Goal: Information Seeking & Learning: Learn about a topic

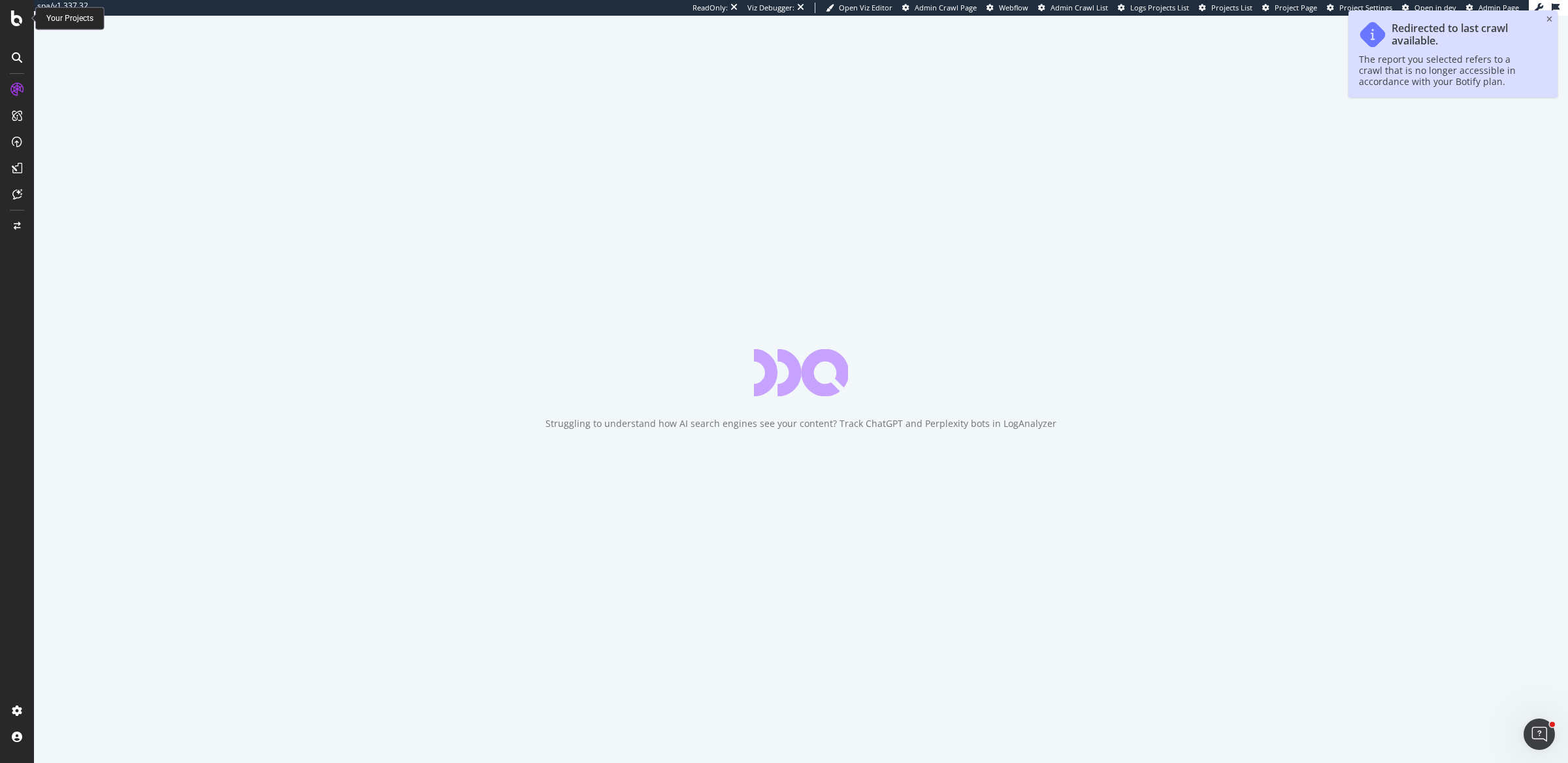
click at [8, 17] on div at bounding box center [17, 18] width 31 height 16
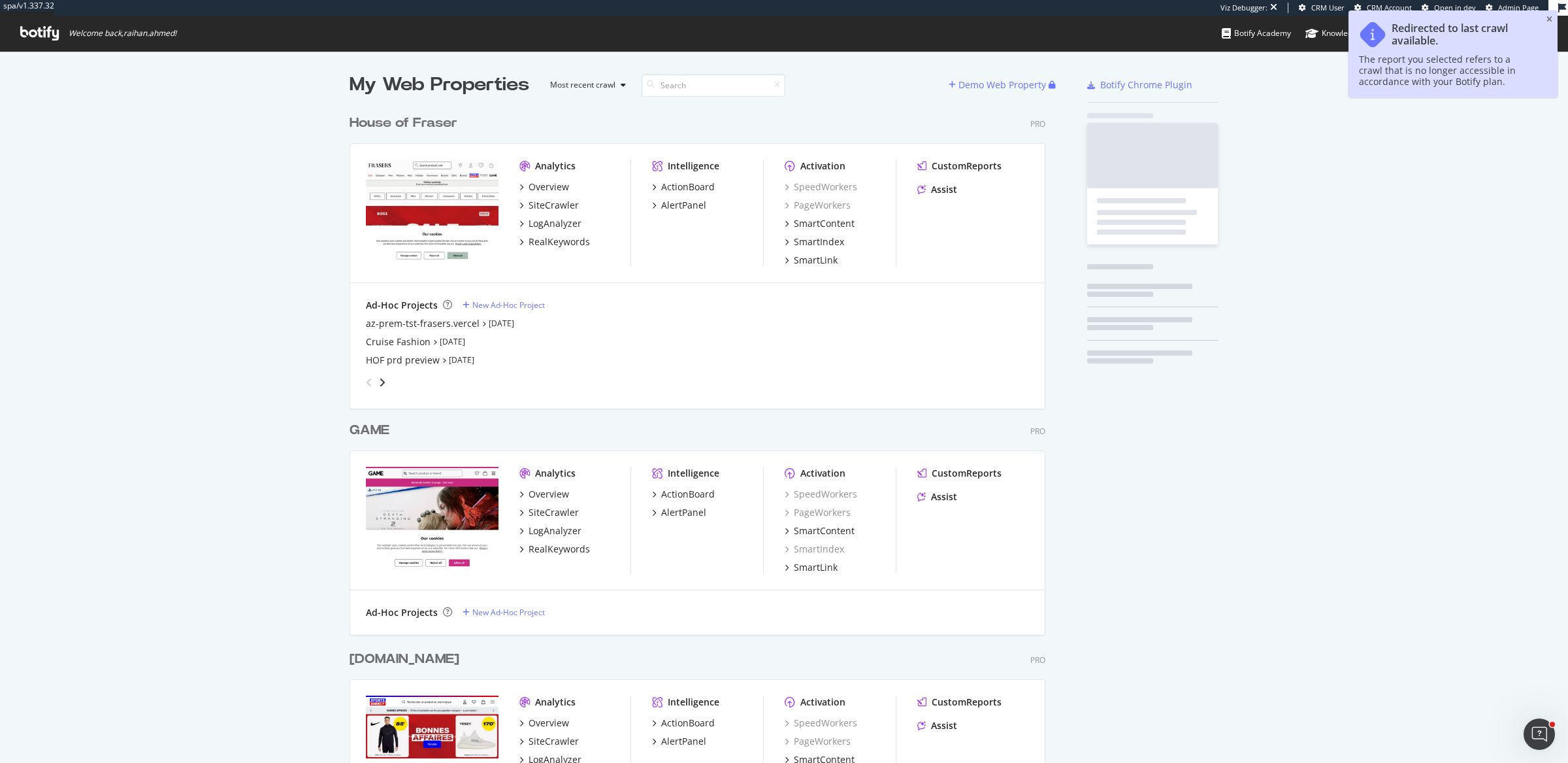
scroll to position [1958, 693]
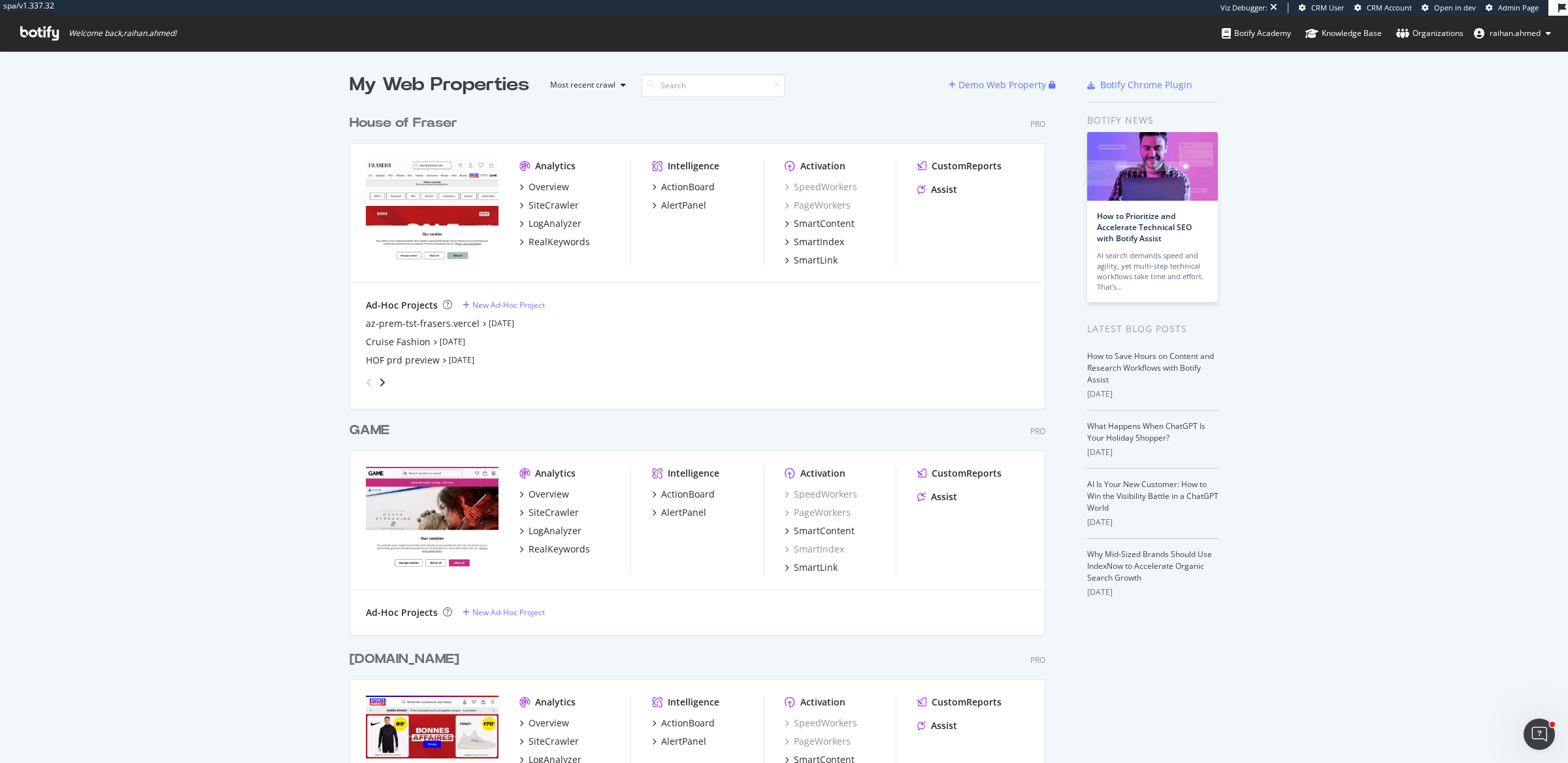
click at [1414, 42] on link "Organizations" at bounding box center [1430, 33] width 67 height 36
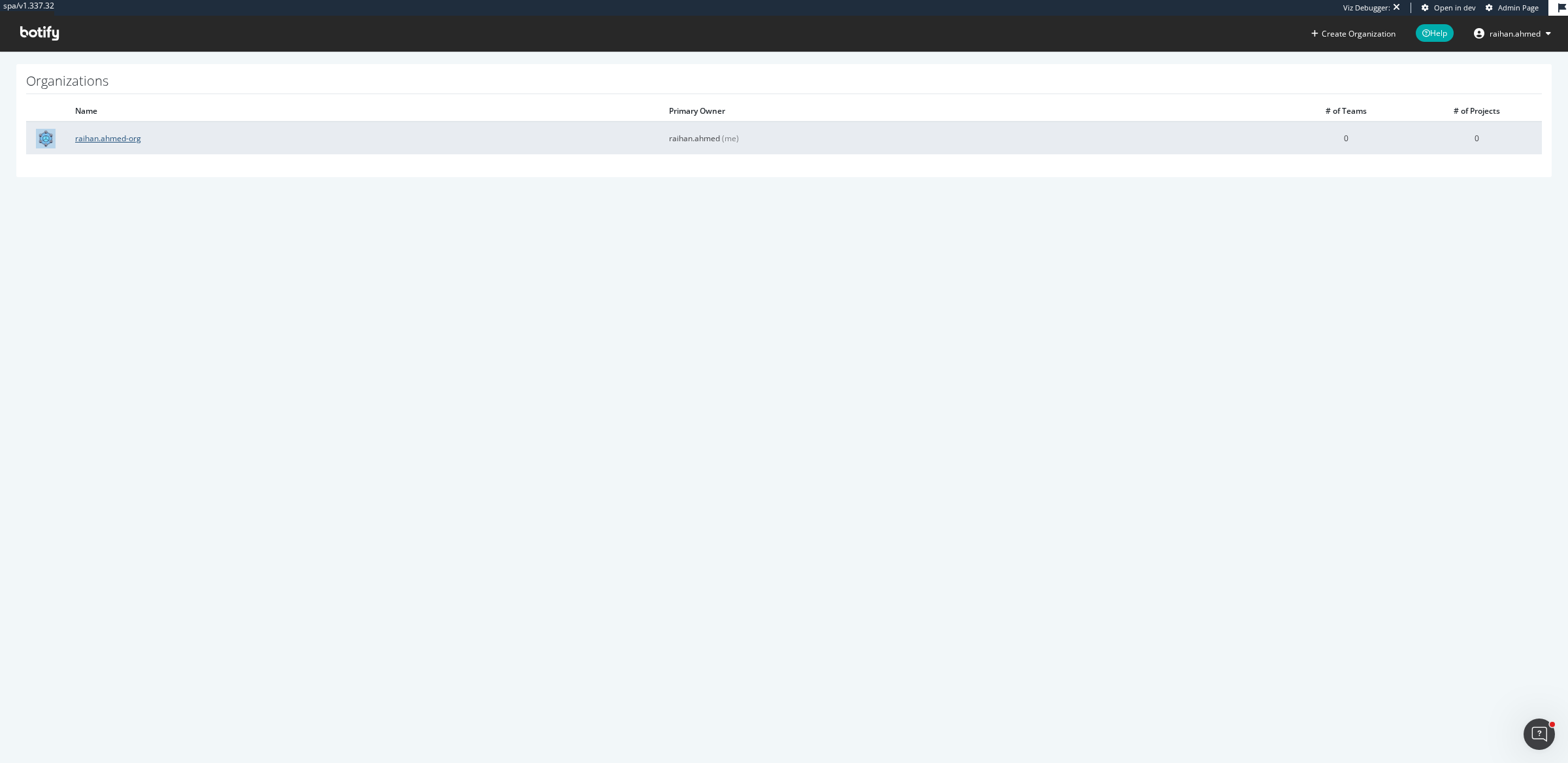
click at [130, 140] on link "raihan.ahmed-org" at bounding box center [108, 138] width 66 height 11
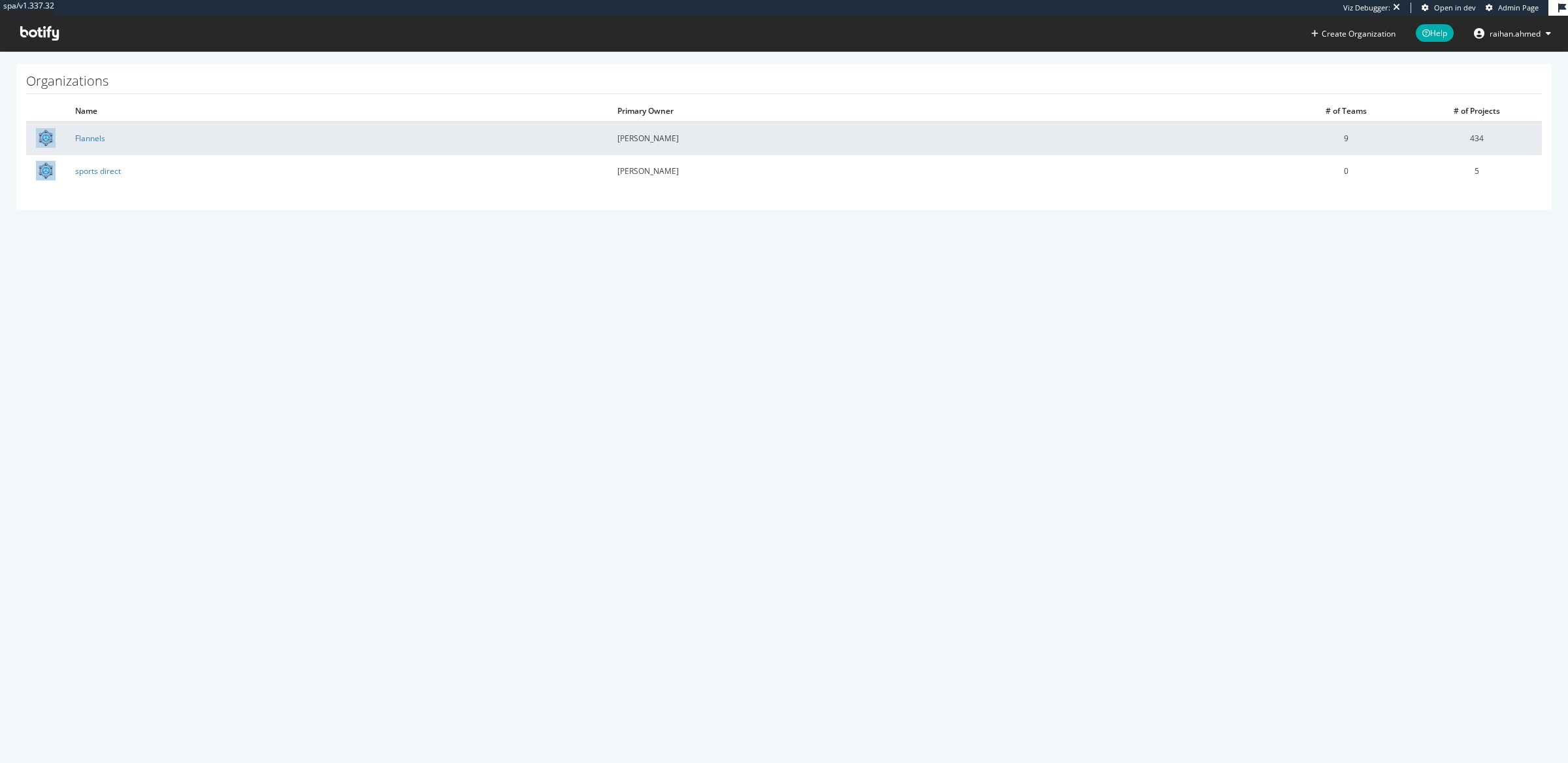
click at [77, 143] on td "Flannels" at bounding box center [336, 137] width 542 height 33
click at [77, 140] on link "Flannels" at bounding box center [90, 138] width 30 height 11
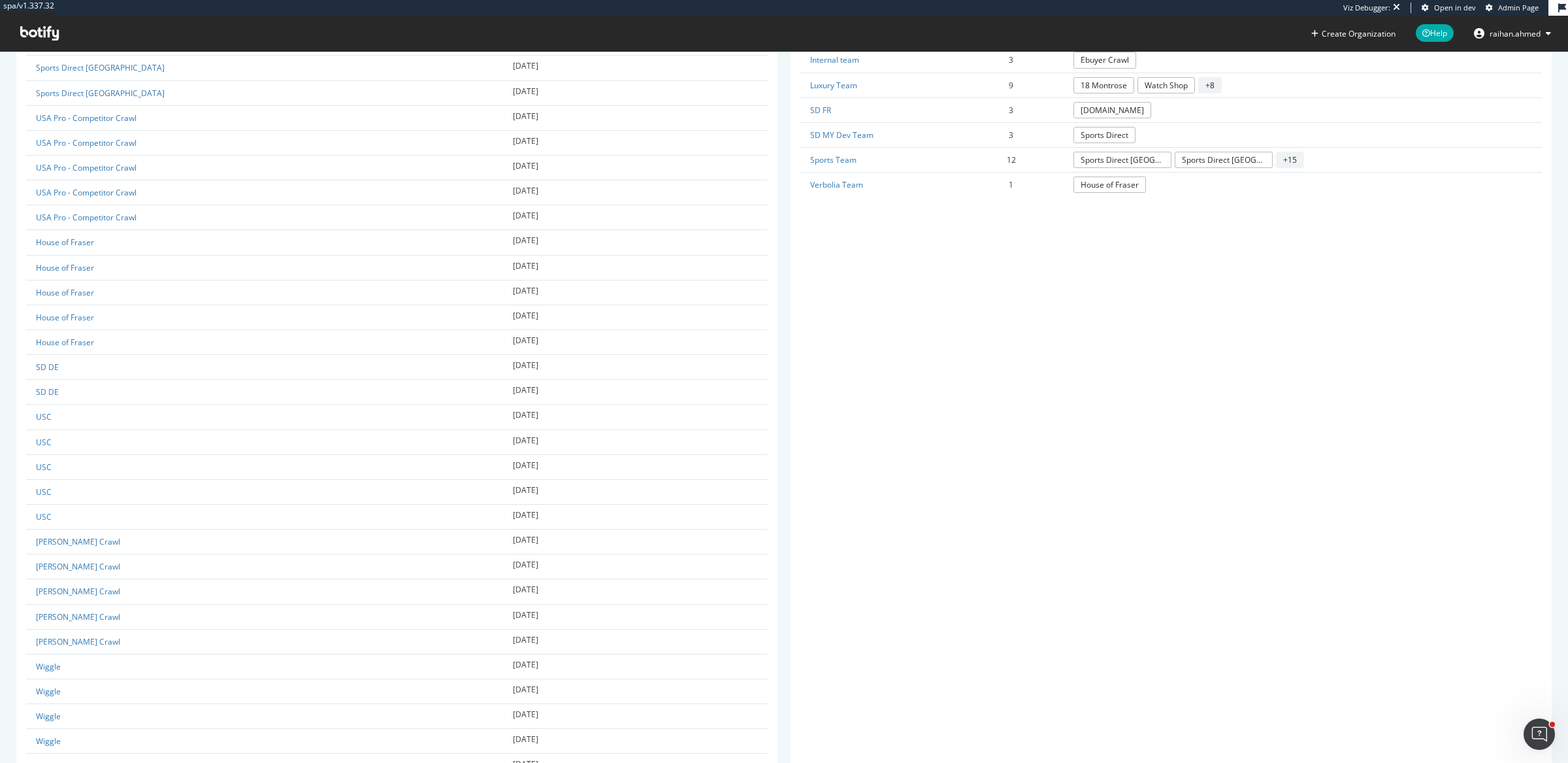
scroll to position [344, 0]
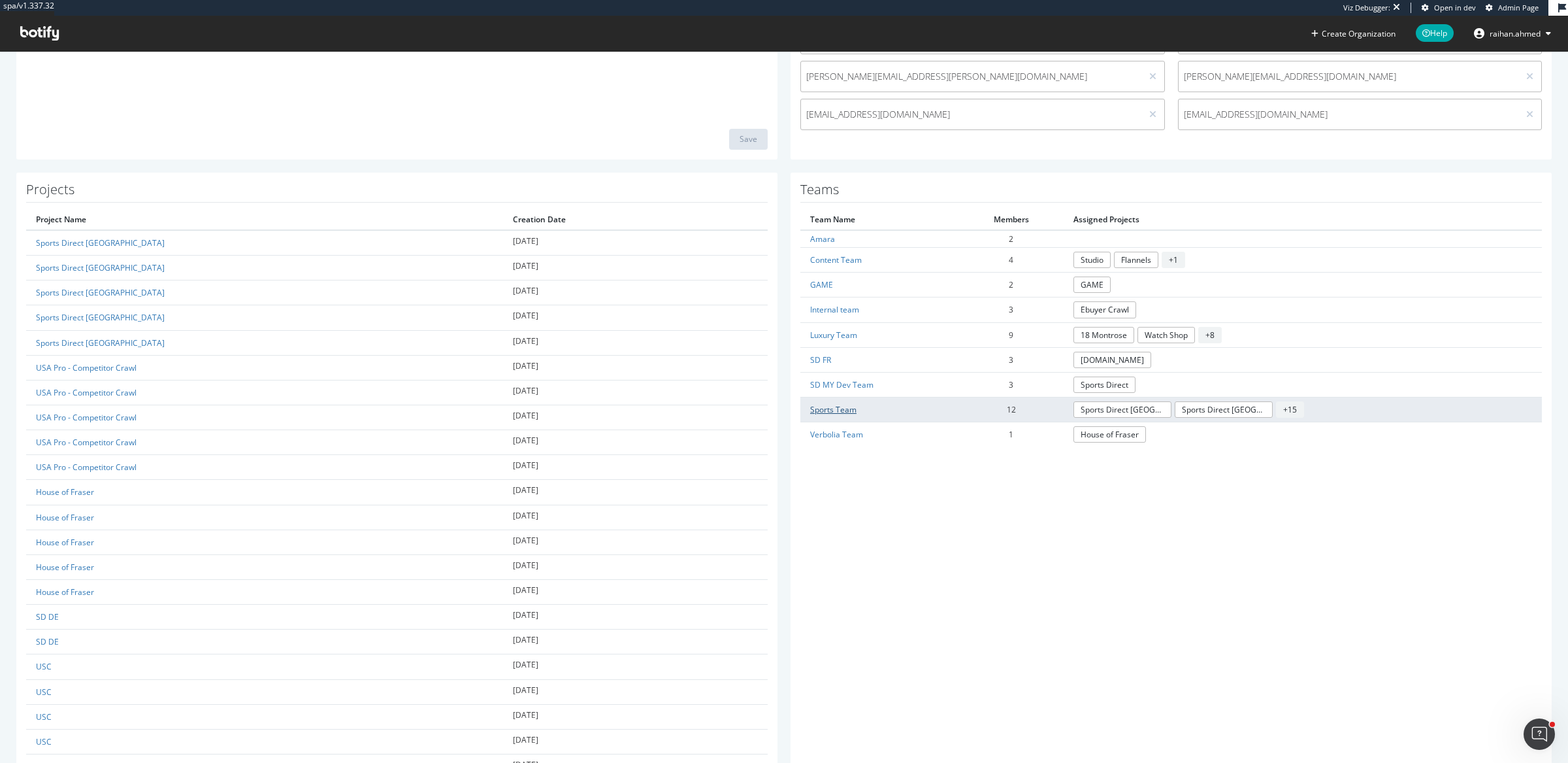
click at [827, 404] on link "Sports Team" at bounding box center [833, 410] width 46 height 11
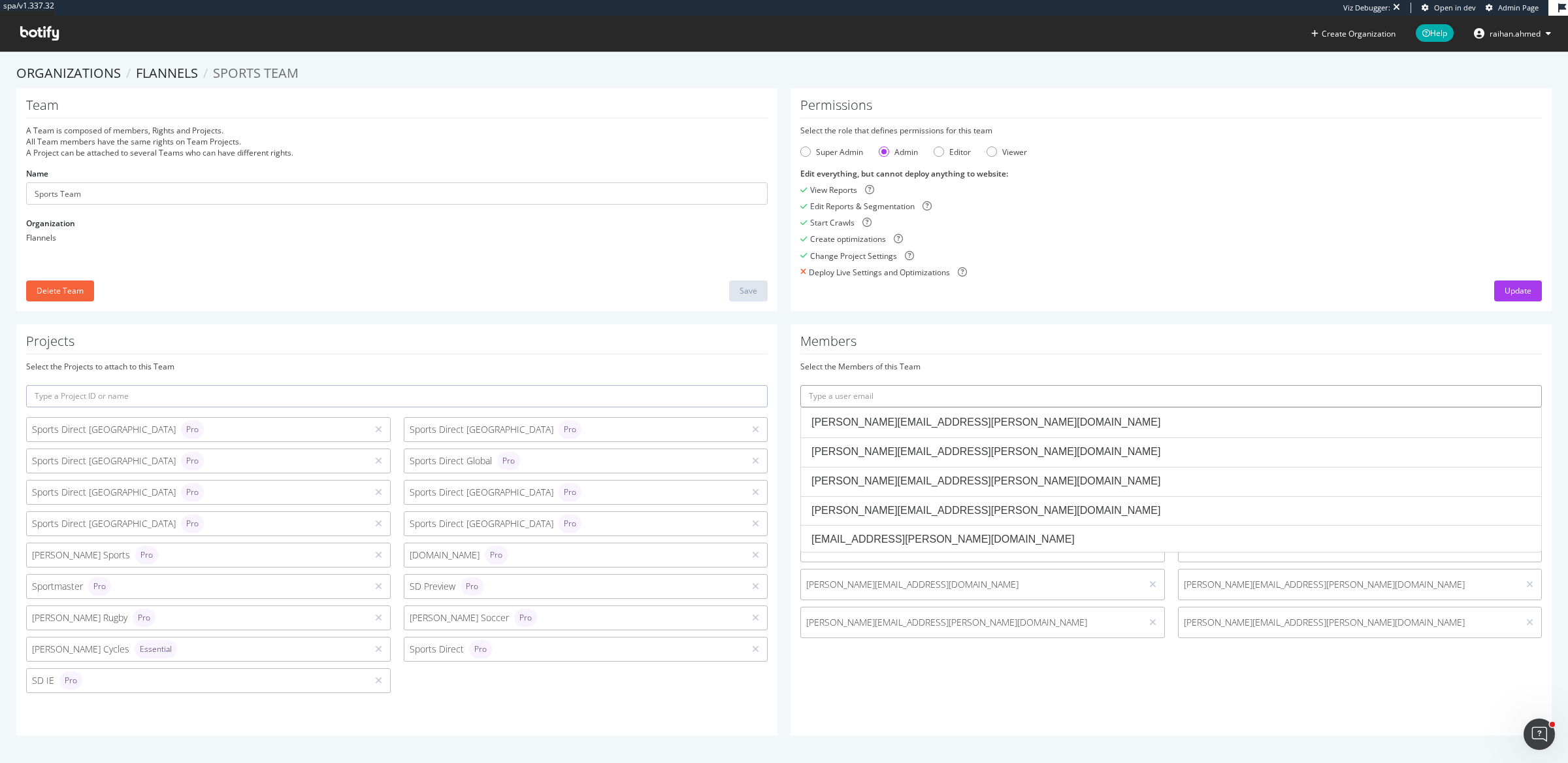
click at [861, 394] on input "text" at bounding box center [1171, 396] width 742 height 22
paste input "mohammed.ibrahim@frasers.group"
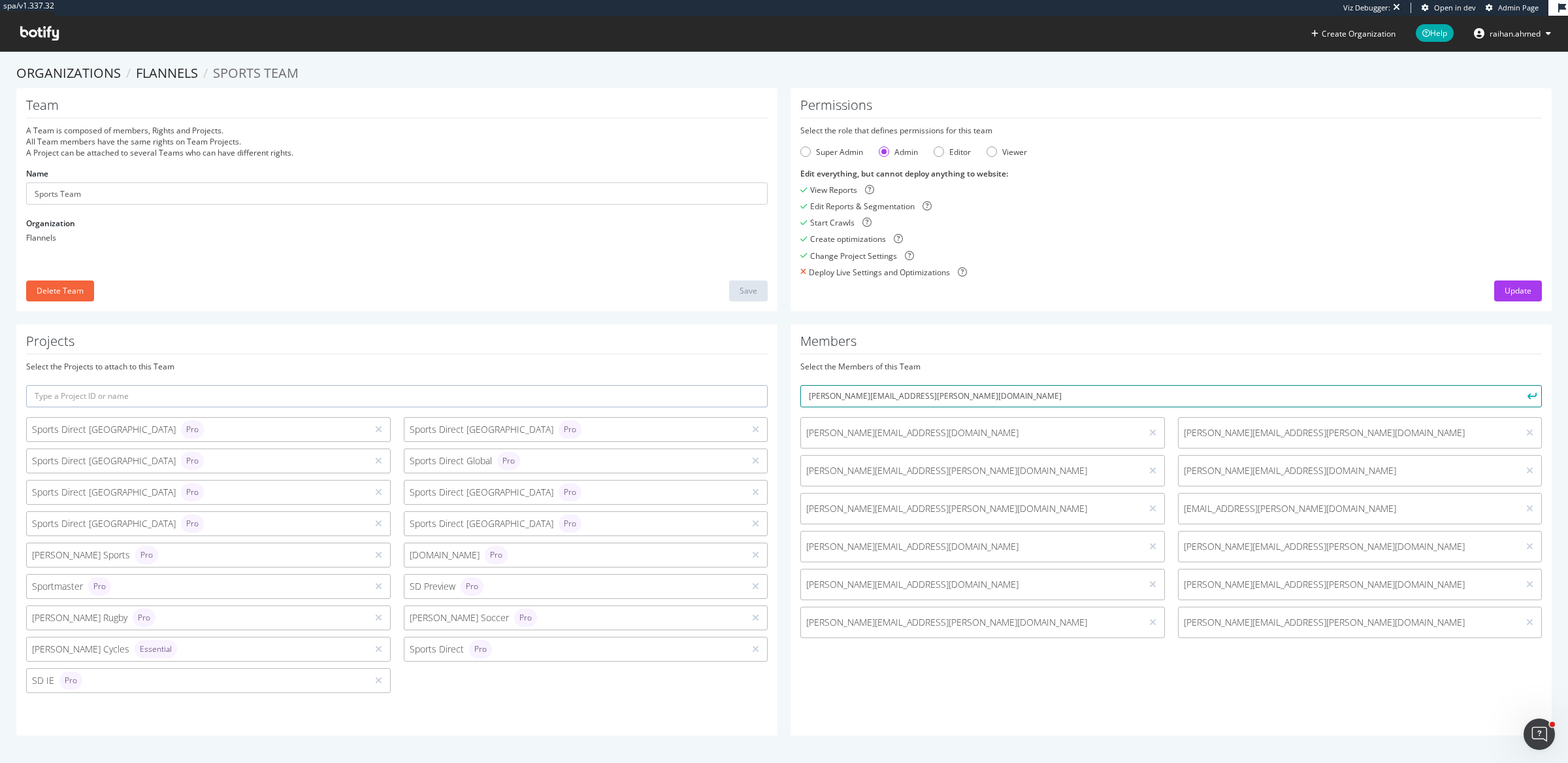
type input "mohammed.ibrahim@frasers.group"
click at [1519, 385] on button "submit" at bounding box center [1530, 396] width 22 height 22
click at [39, 38] on icon at bounding box center [39, 33] width 39 height 14
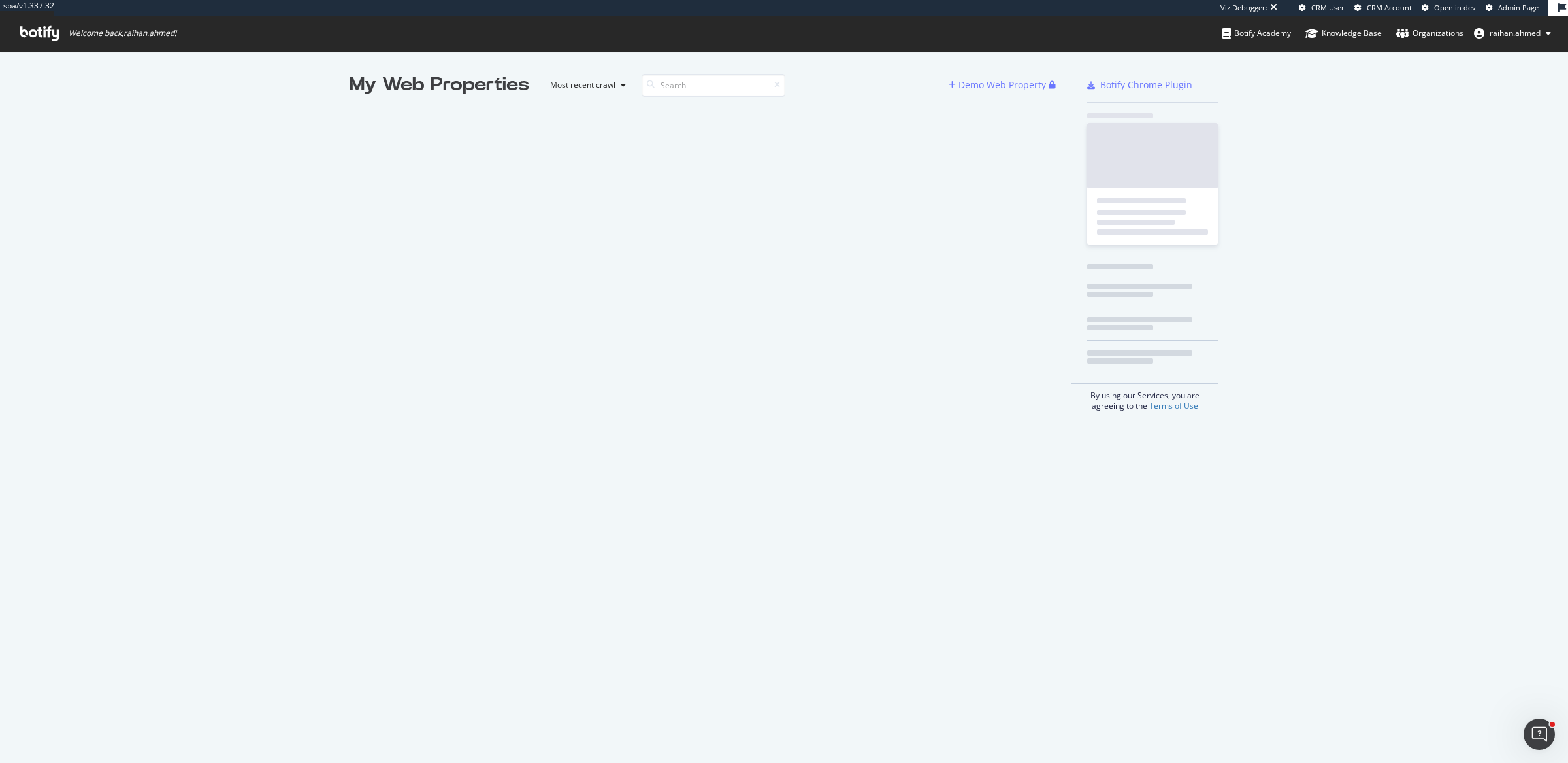
scroll to position [750, 1543]
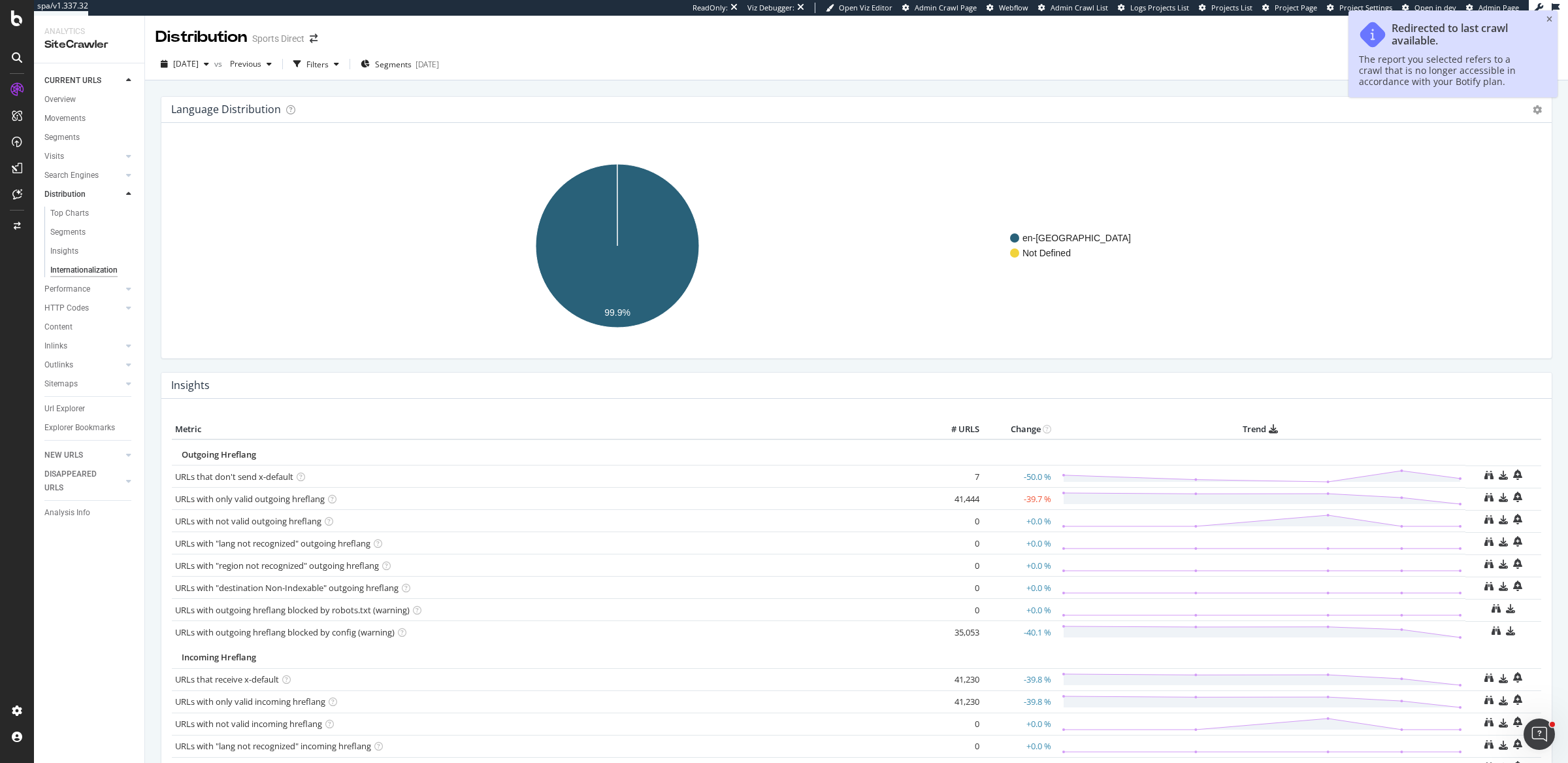
click at [15, 26] on icon at bounding box center [17, 18] width 12 height 16
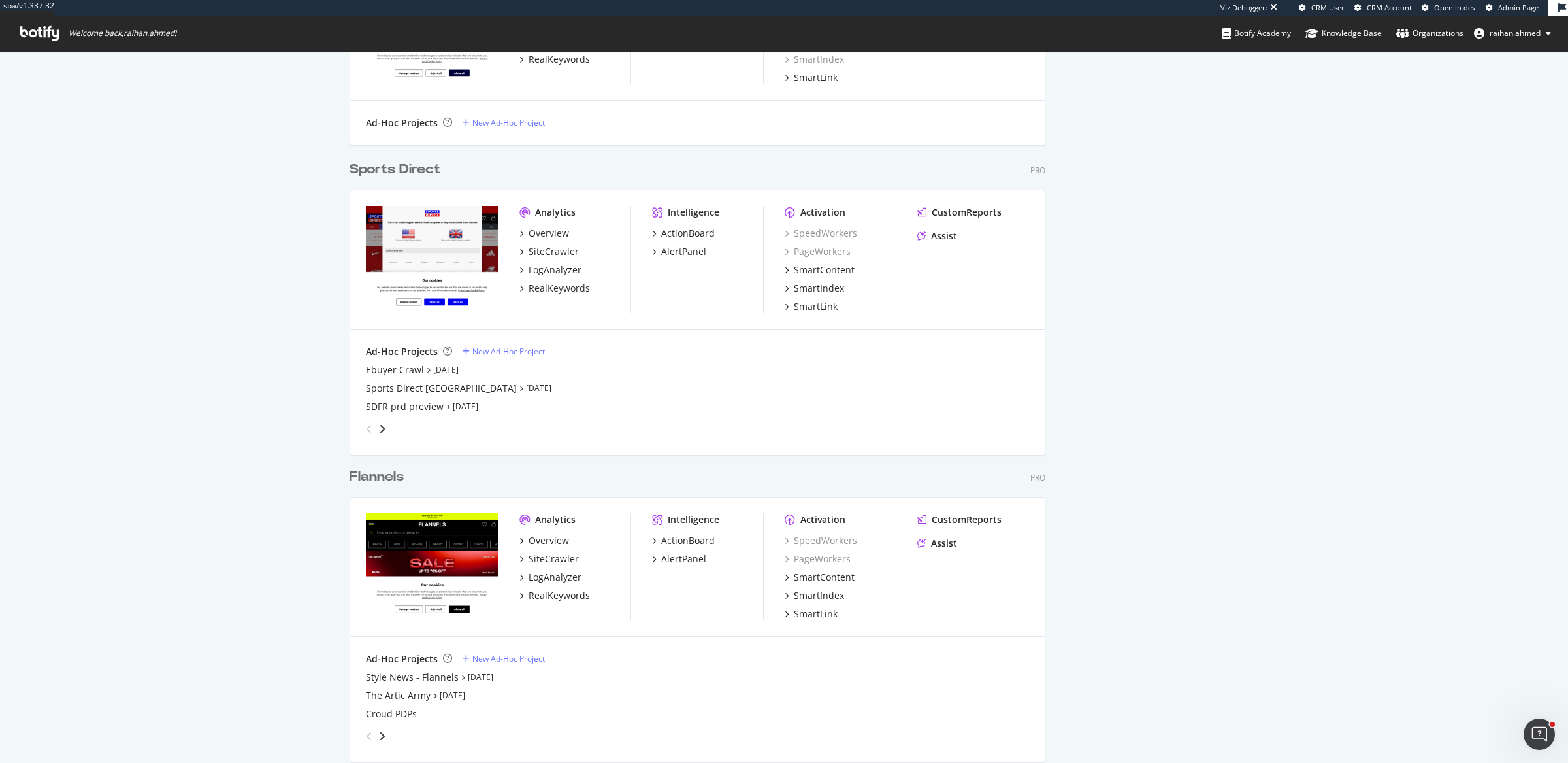
scroll to position [1028, 0]
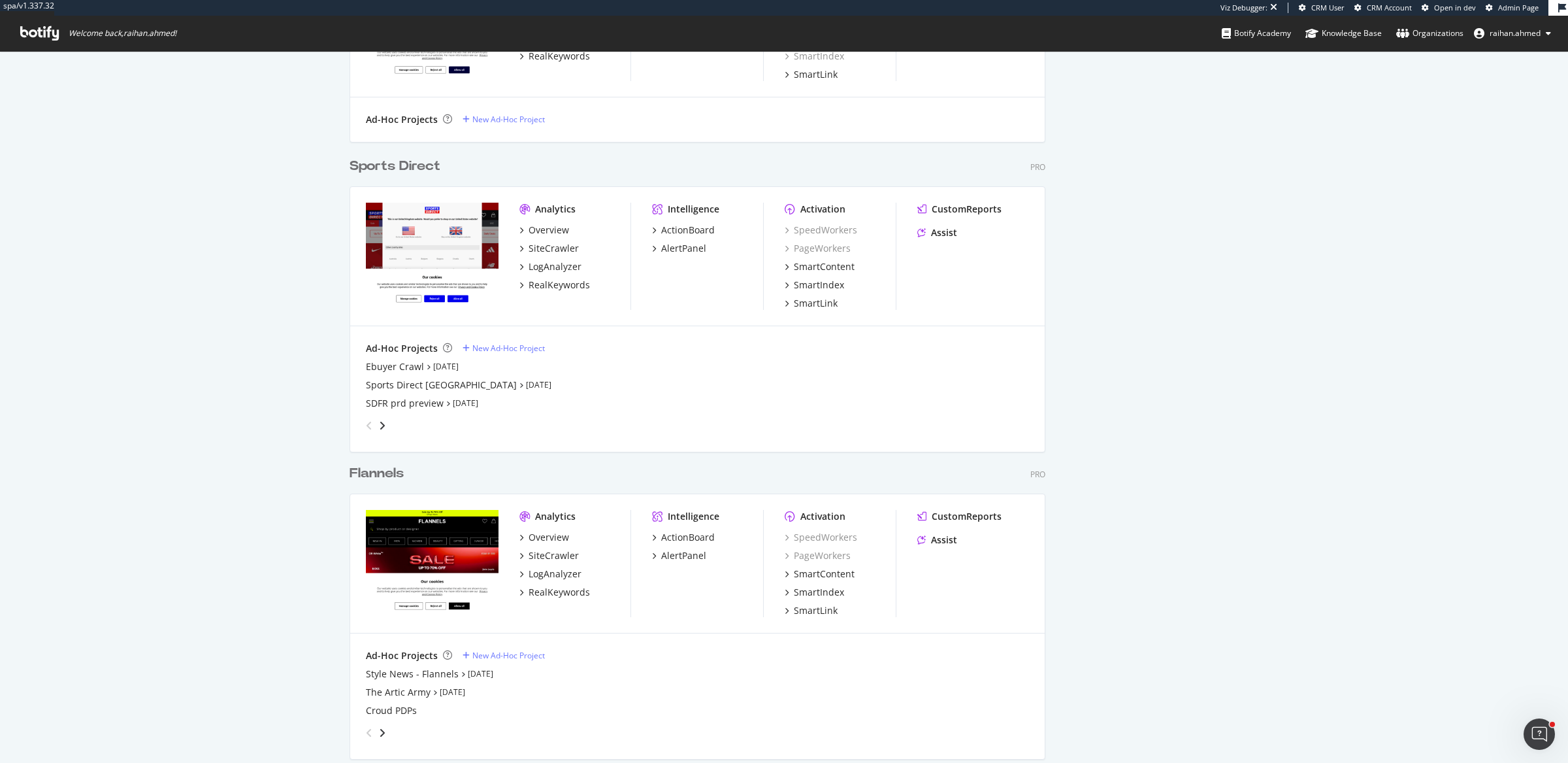
click at [136, 147] on div "My Web Properties Most recent crawl Demo Web Property www.sportsdirect.fr Pro A…" at bounding box center [784, 41] width 1568 height 2038
click at [168, 178] on div "My Web Properties Most recent crawl Demo Web Property www.sportsdirect.fr Pro A…" at bounding box center [784, 41] width 1568 height 2038
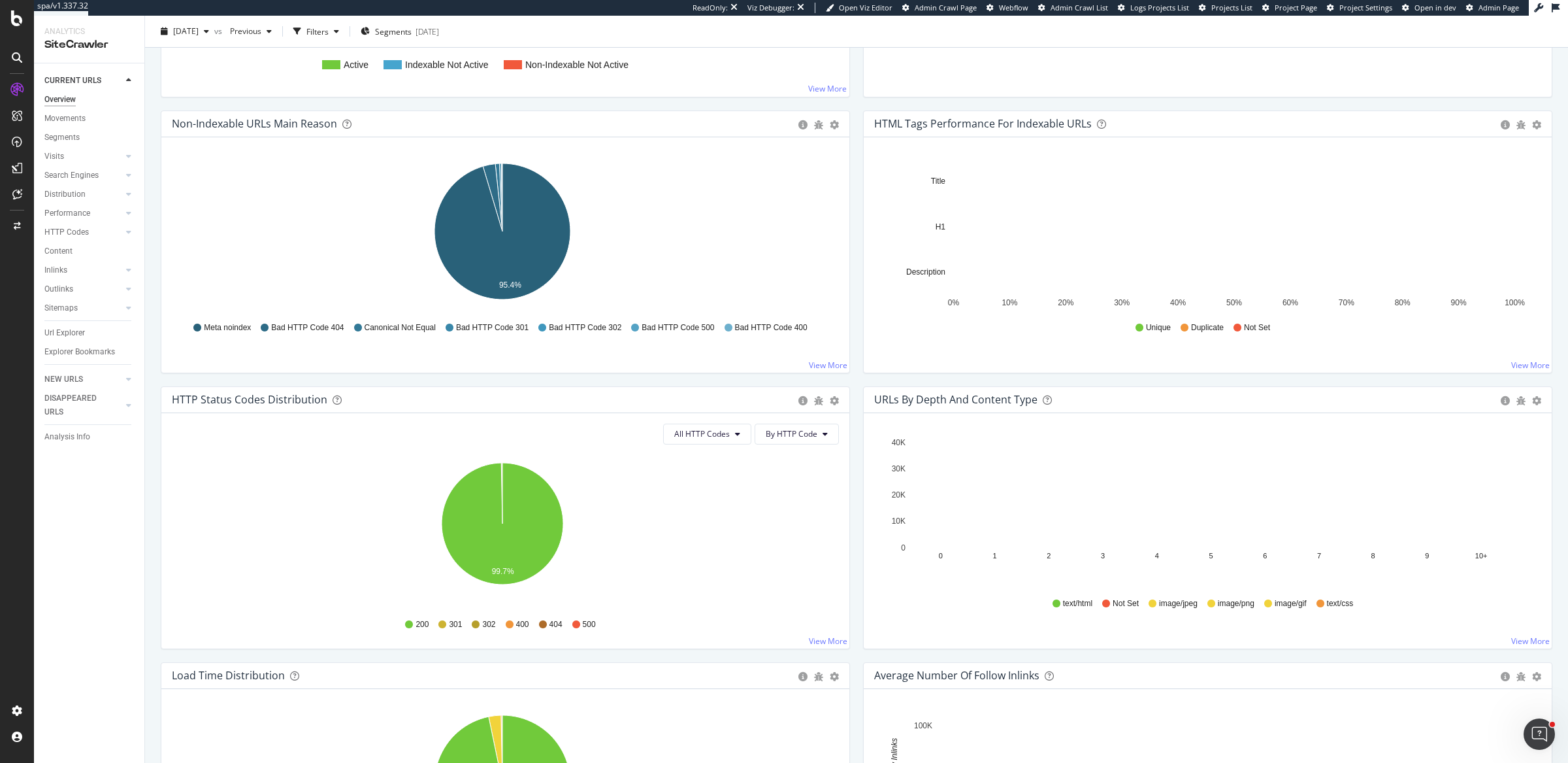
scroll to position [186, 0]
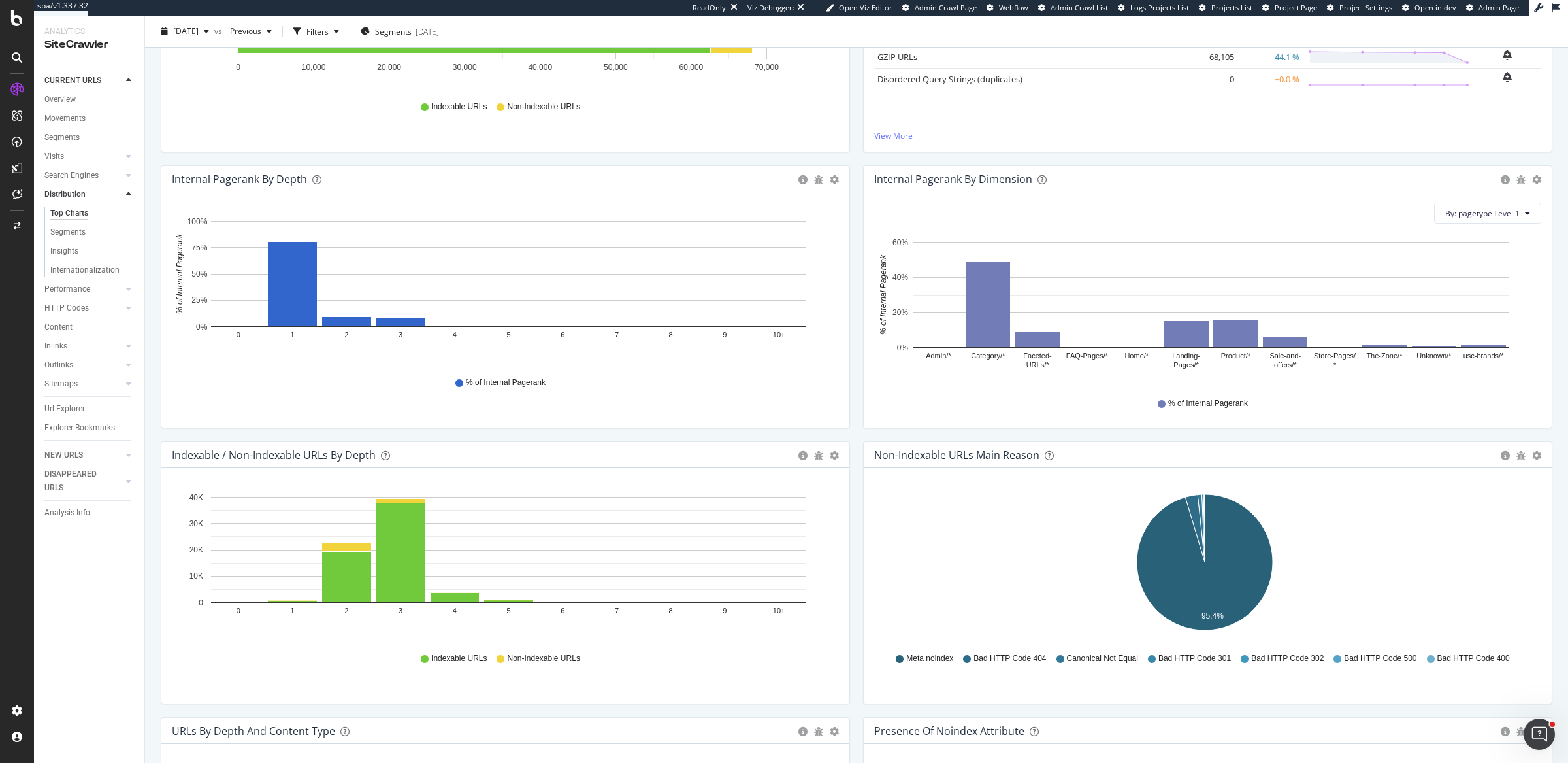
scroll to position [316, 0]
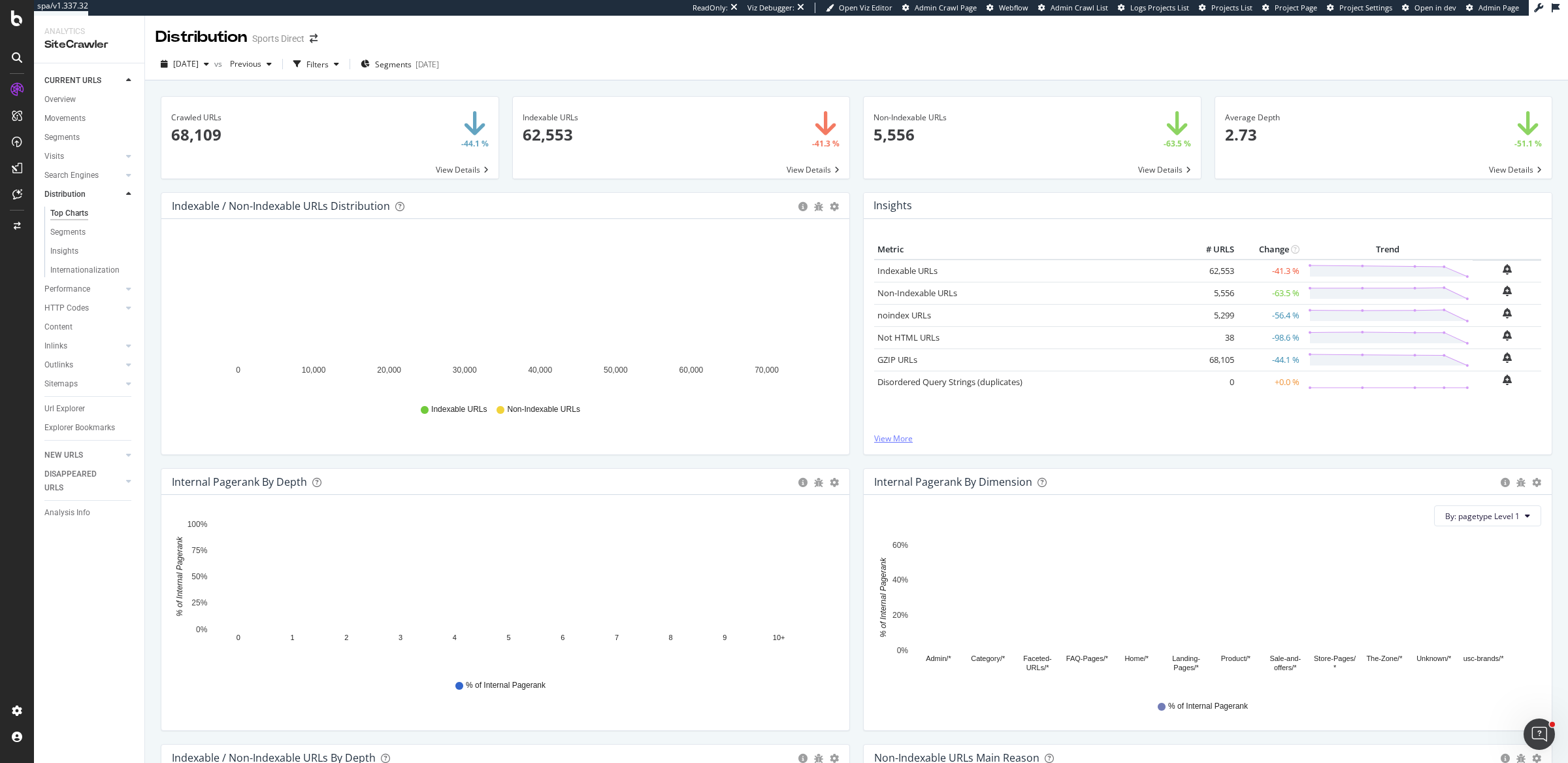
scroll to position [725, 0]
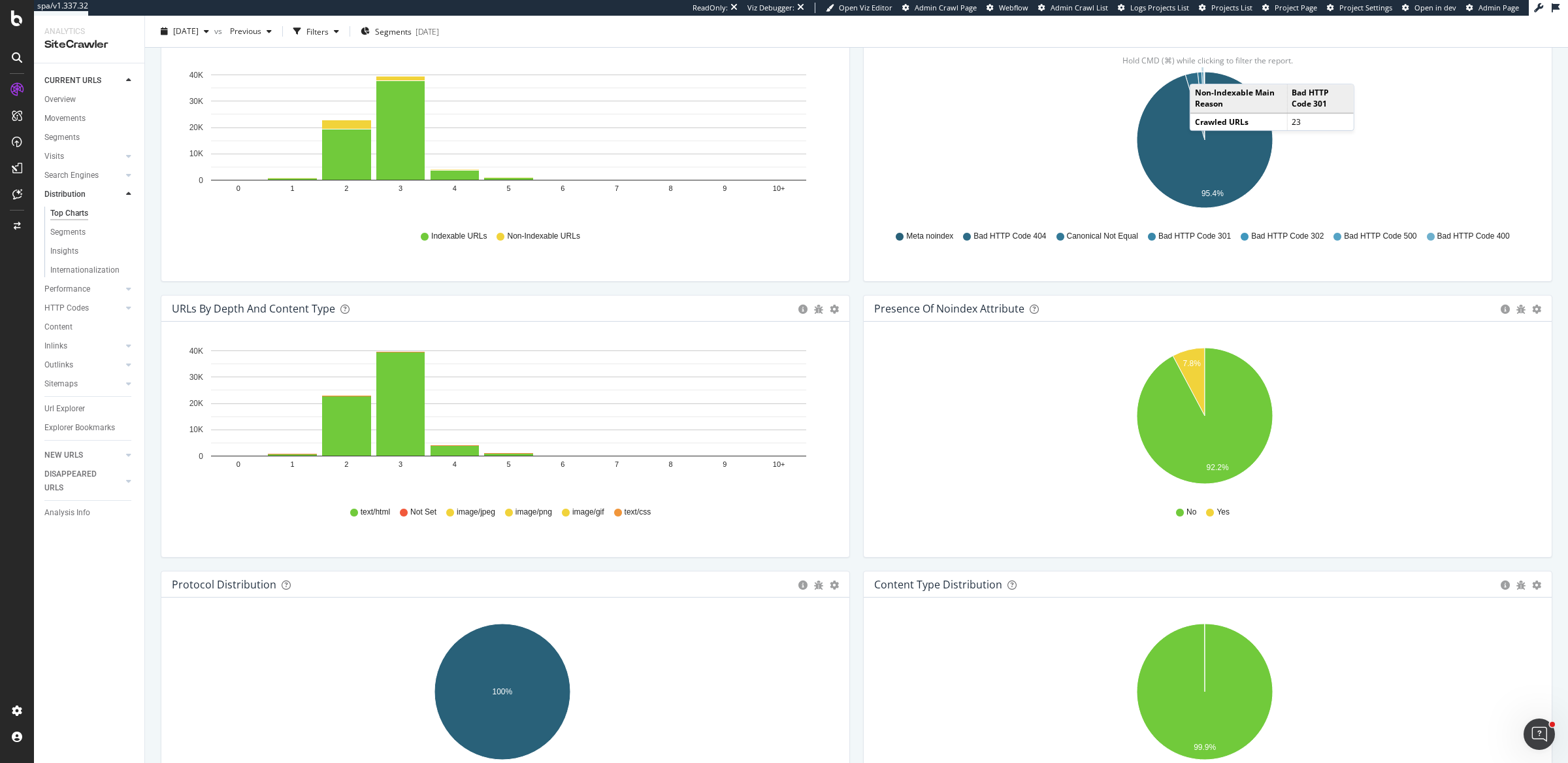
click at [1202, 70] on icon "A chart." at bounding box center [1203, 70] width 2 height 0
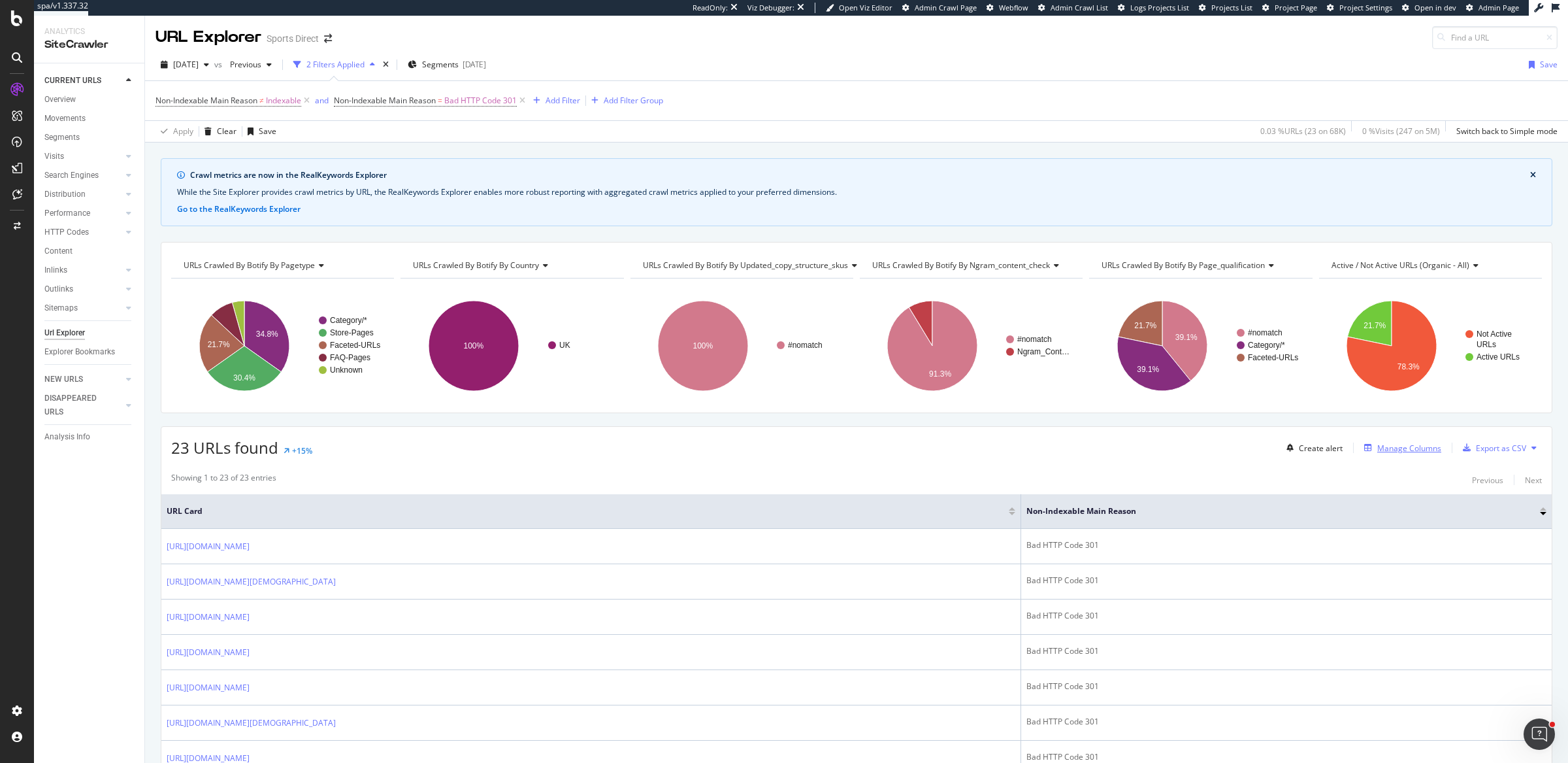
click at [1384, 451] on div "Manage Columns" at bounding box center [1410, 447] width 64 height 11
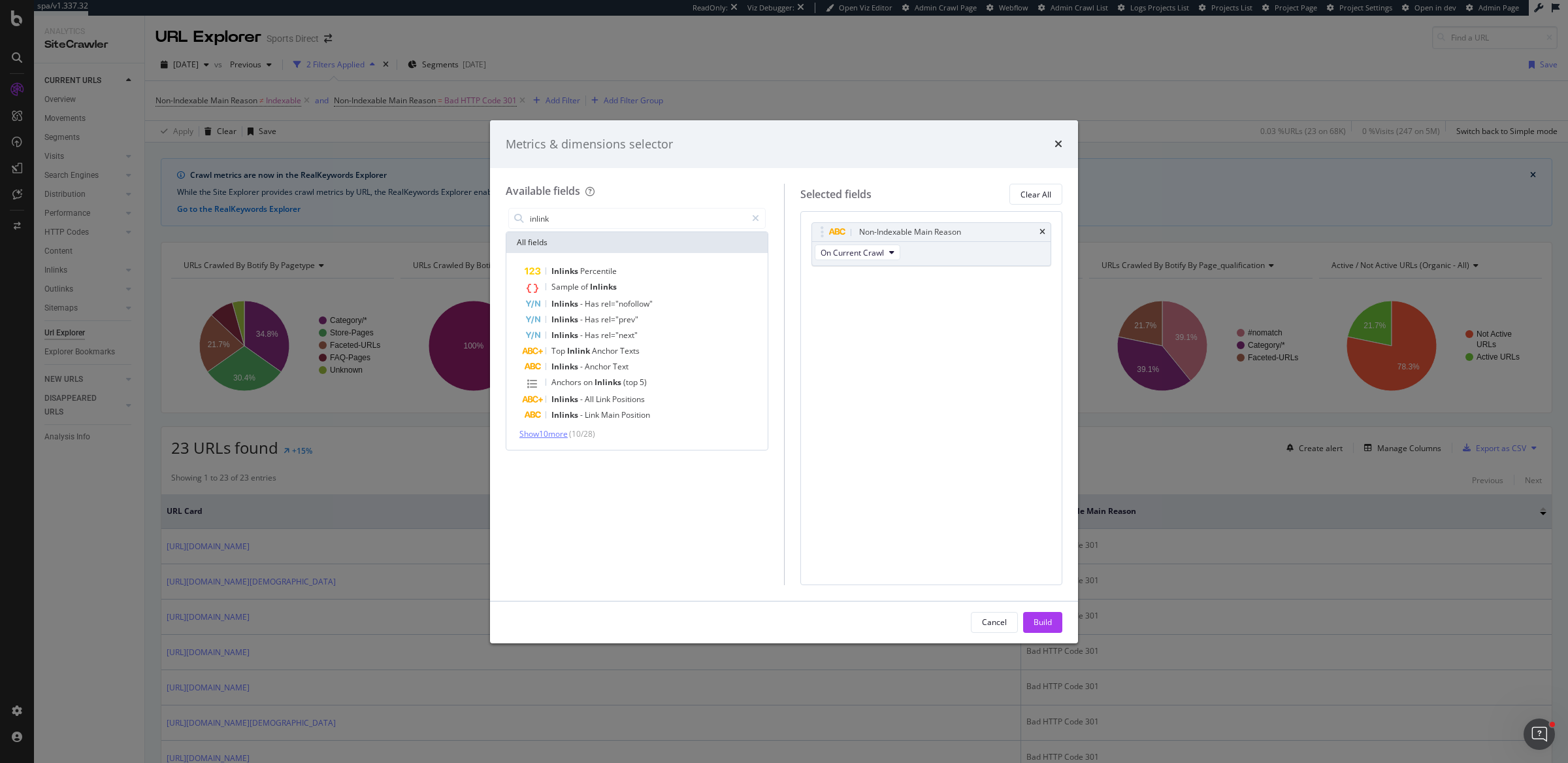
type input "inlink"
click at [536, 432] on span "Show 10 more" at bounding box center [544, 433] width 49 height 11
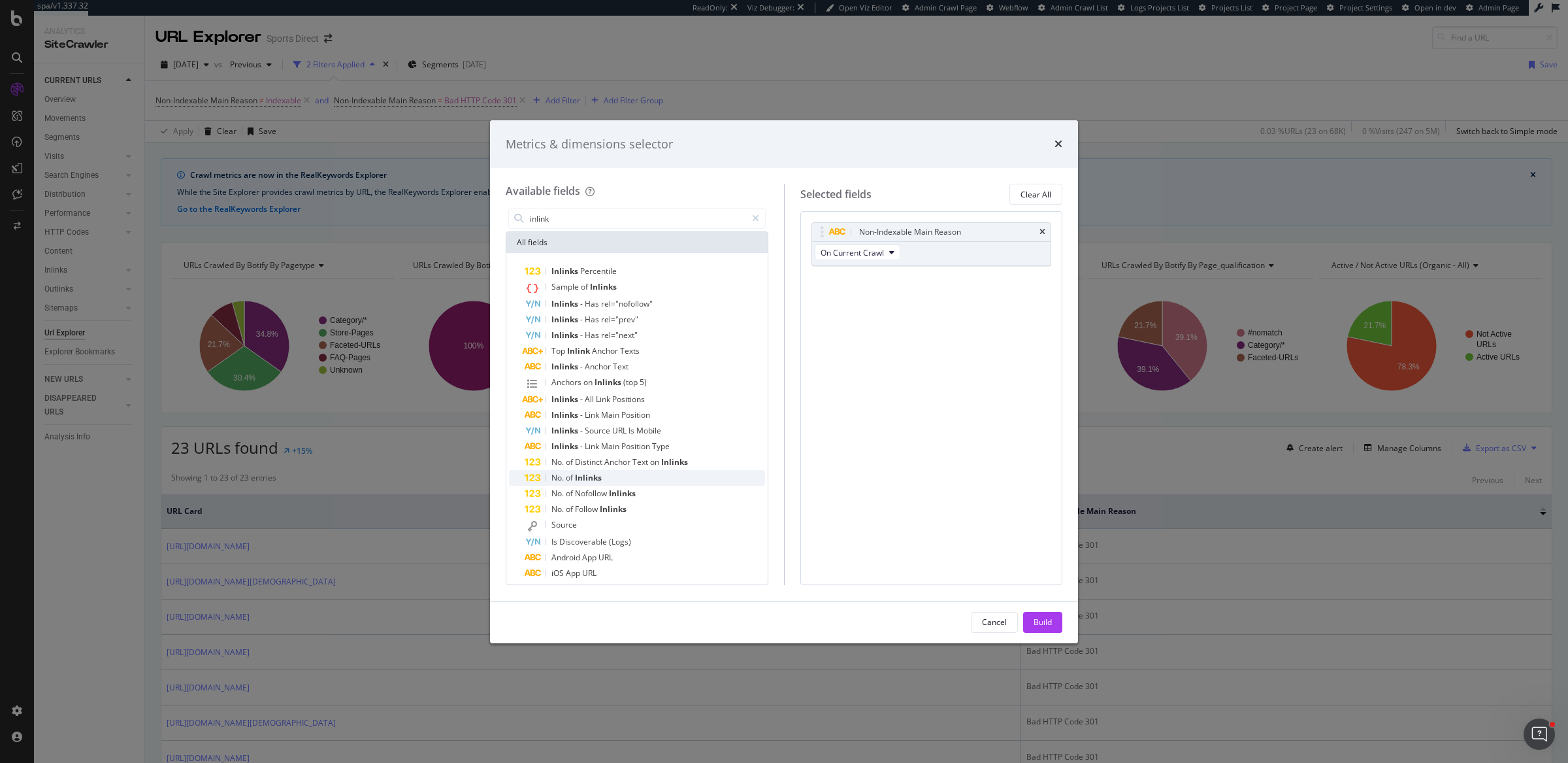
click at [546, 475] on div "No. of Inlinks" at bounding box center [644, 478] width 240 height 16
click at [603, 290] on span "Inlinks" at bounding box center [603, 287] width 27 height 11
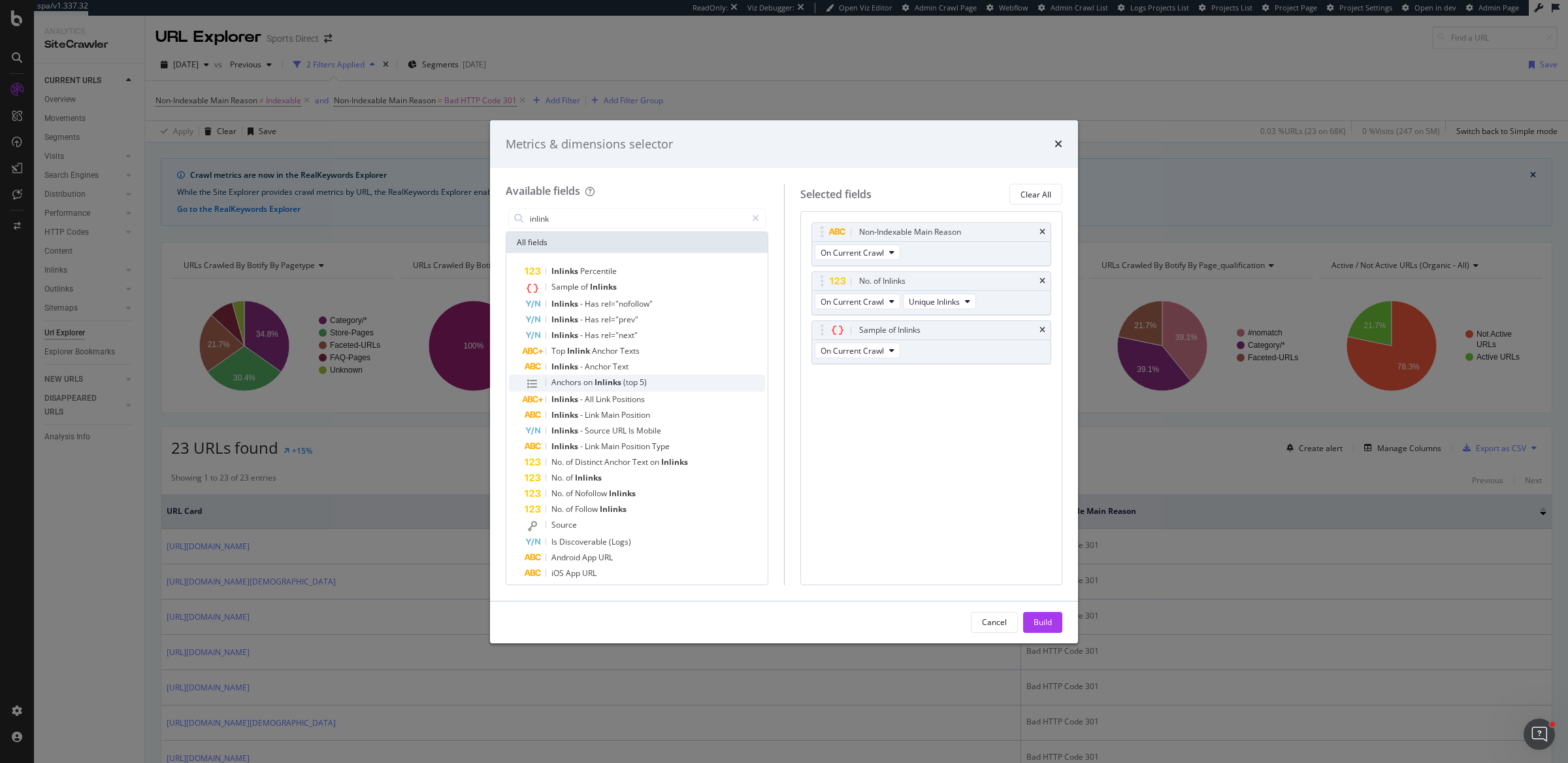
click at [626, 378] on span "(top" at bounding box center [632, 382] width 17 height 11
click at [1046, 630] on div "Build" at bounding box center [1043, 622] width 18 height 20
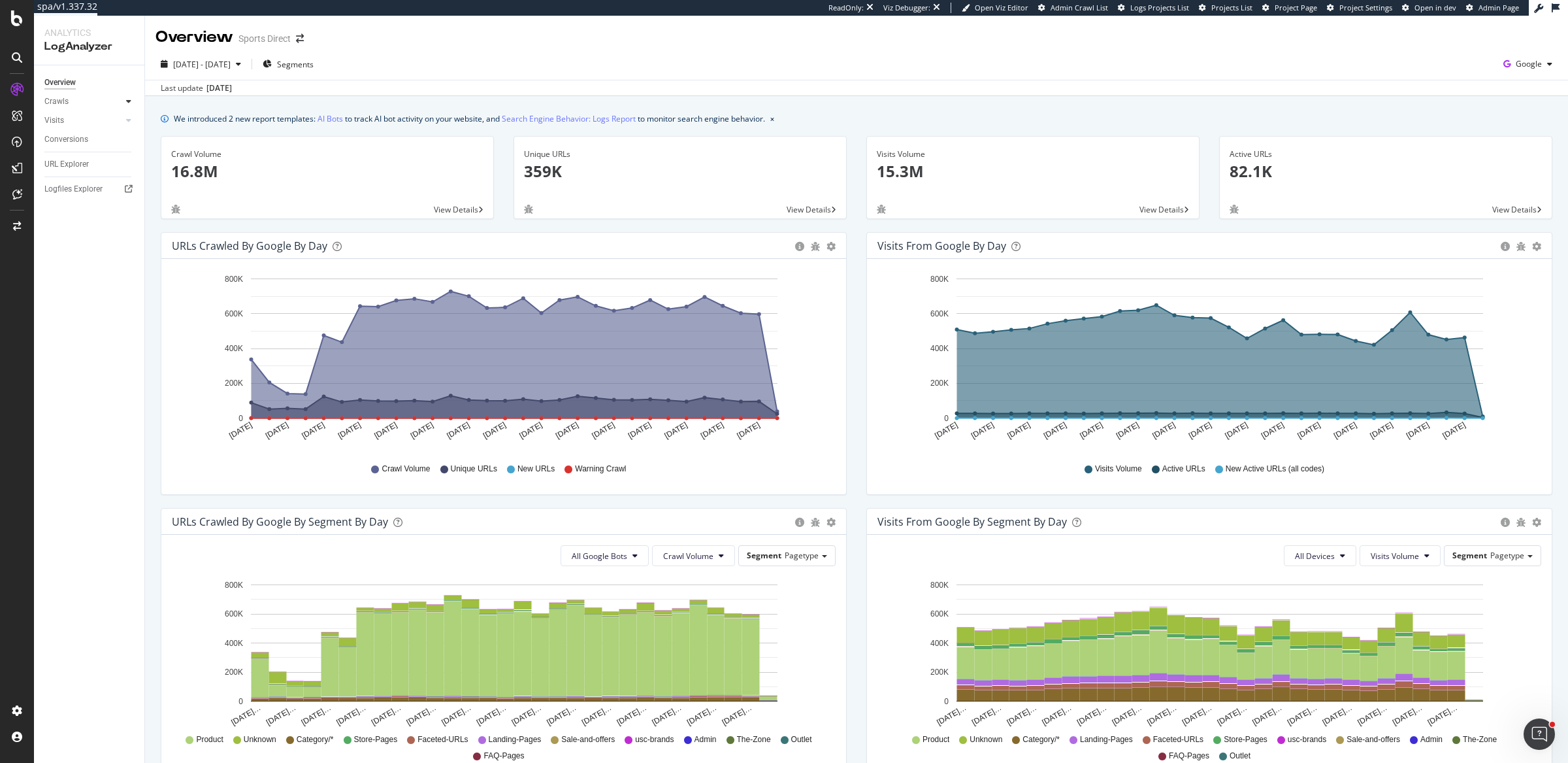
click at [128, 100] on icon at bounding box center [128, 101] width 5 height 8
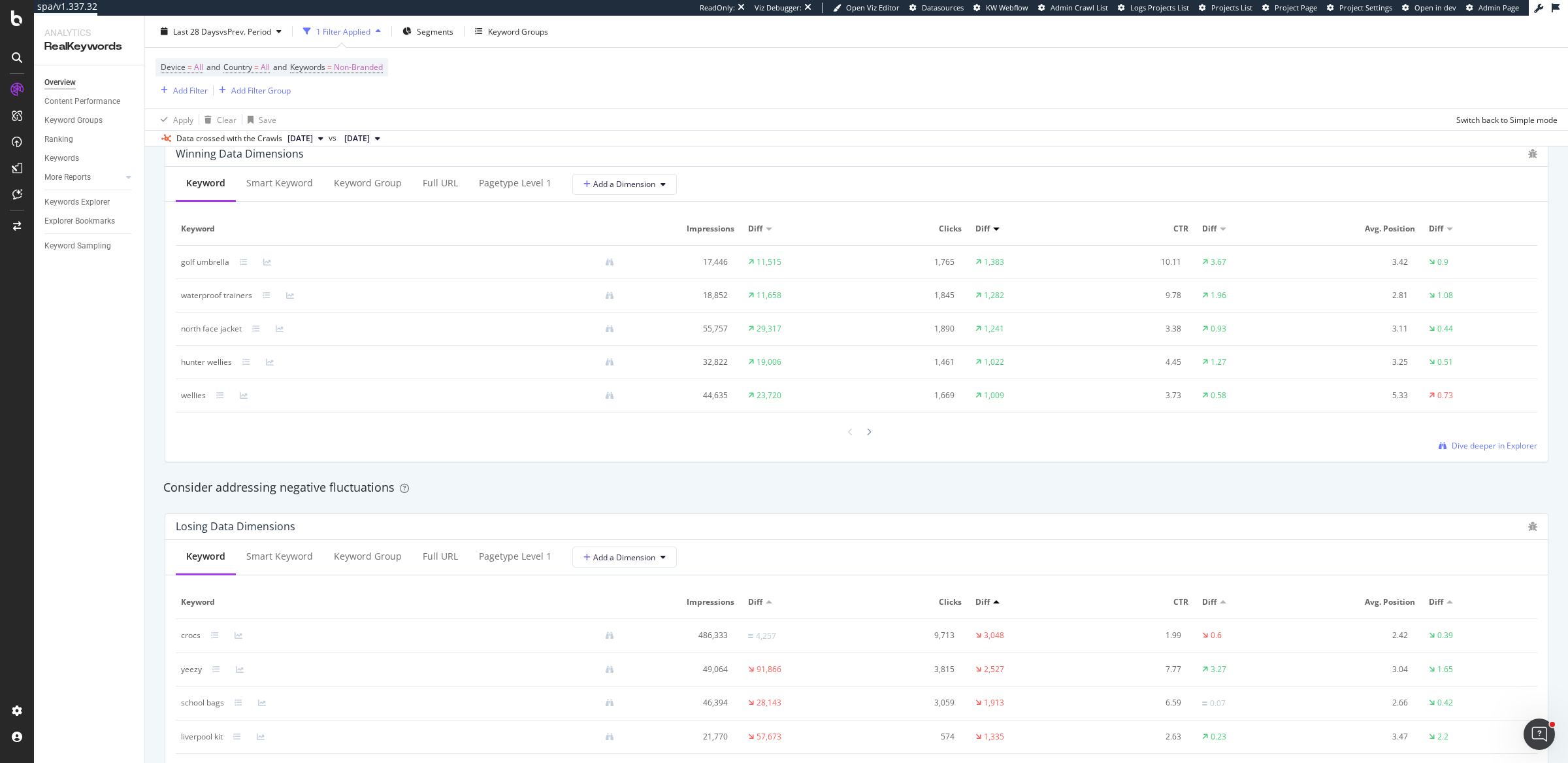
scroll to position [1134, 0]
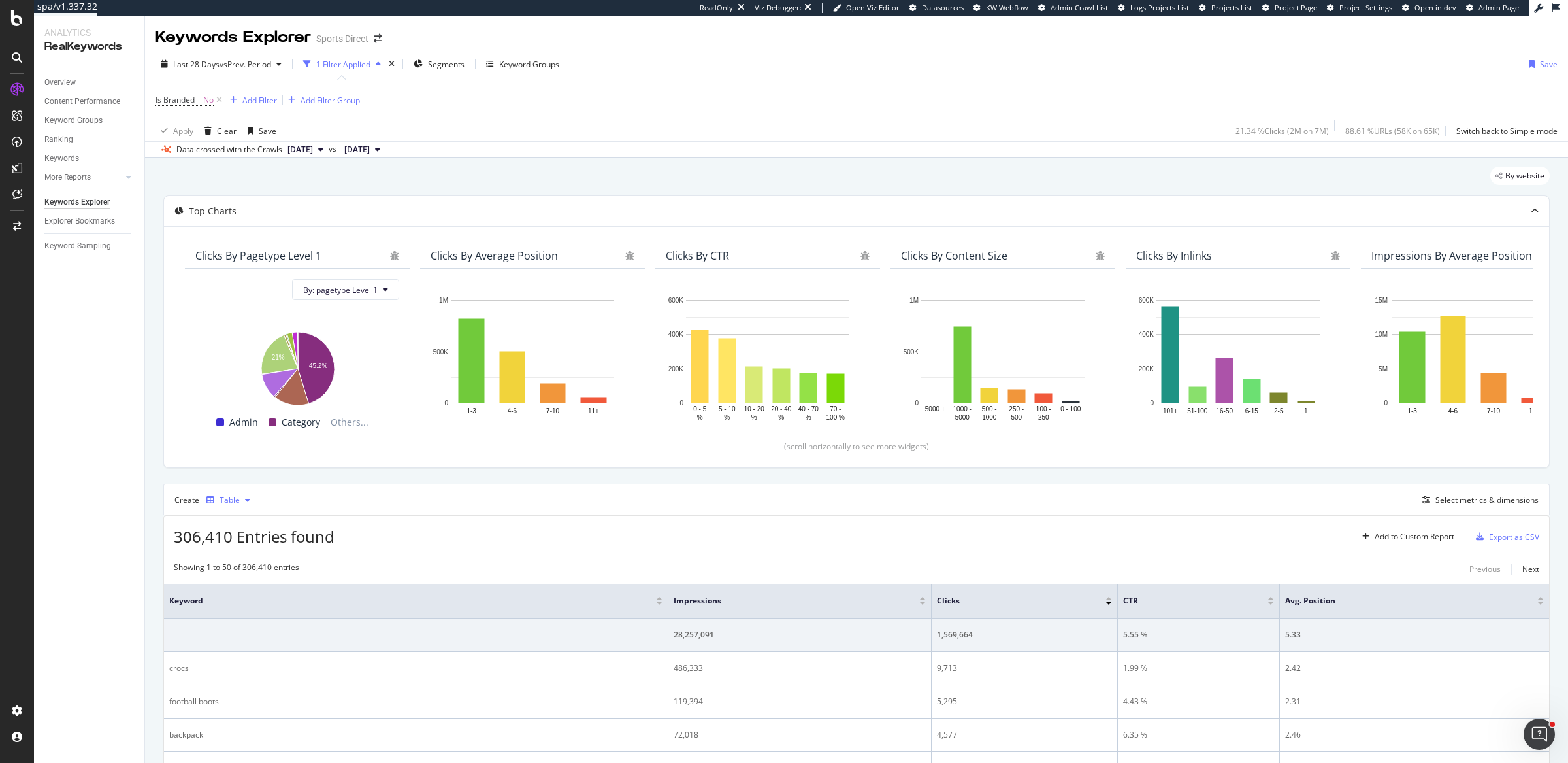
click at [248, 498] on icon "button" at bounding box center [247, 500] width 5 height 8
click at [490, 537] on div "306,410 Entries found Add to Custom Report Export as CSV" at bounding box center [856, 532] width 1385 height 32
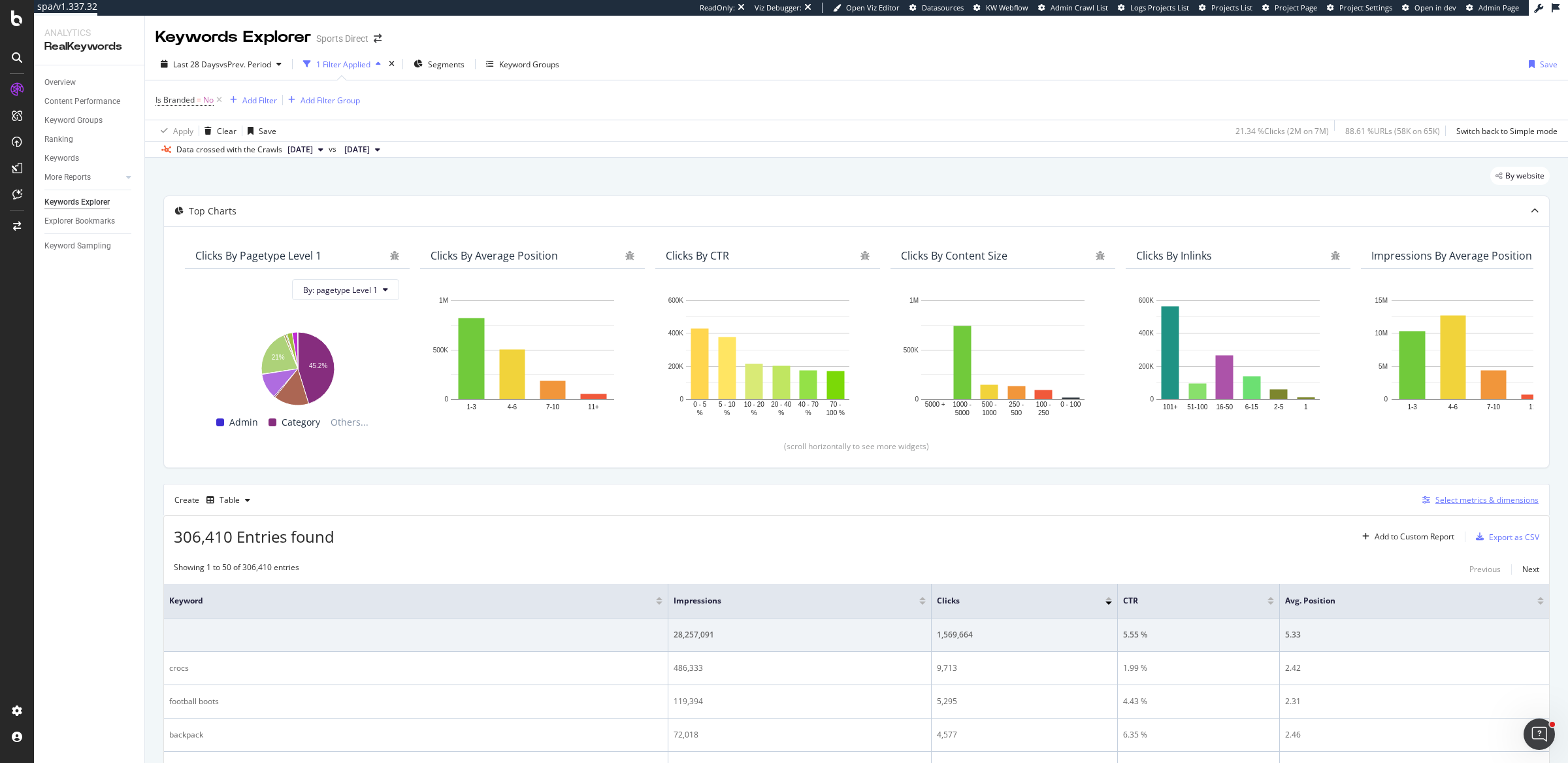
click at [1435, 494] on div "Select metrics & dimensions" at bounding box center [1487, 499] width 103 height 11
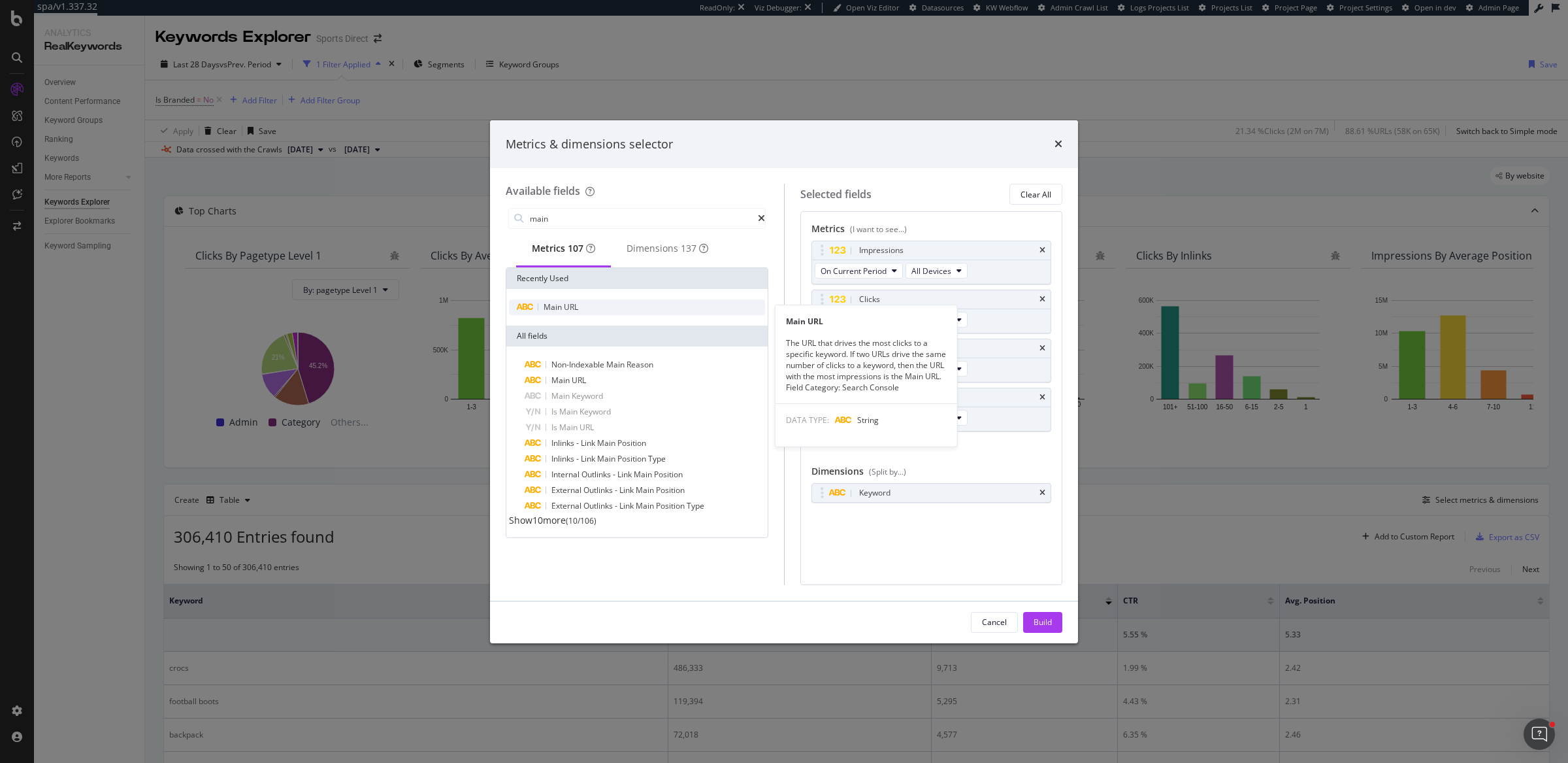
type input "main"
click at [652, 308] on div "Main URL" at bounding box center [637, 307] width 256 height 16
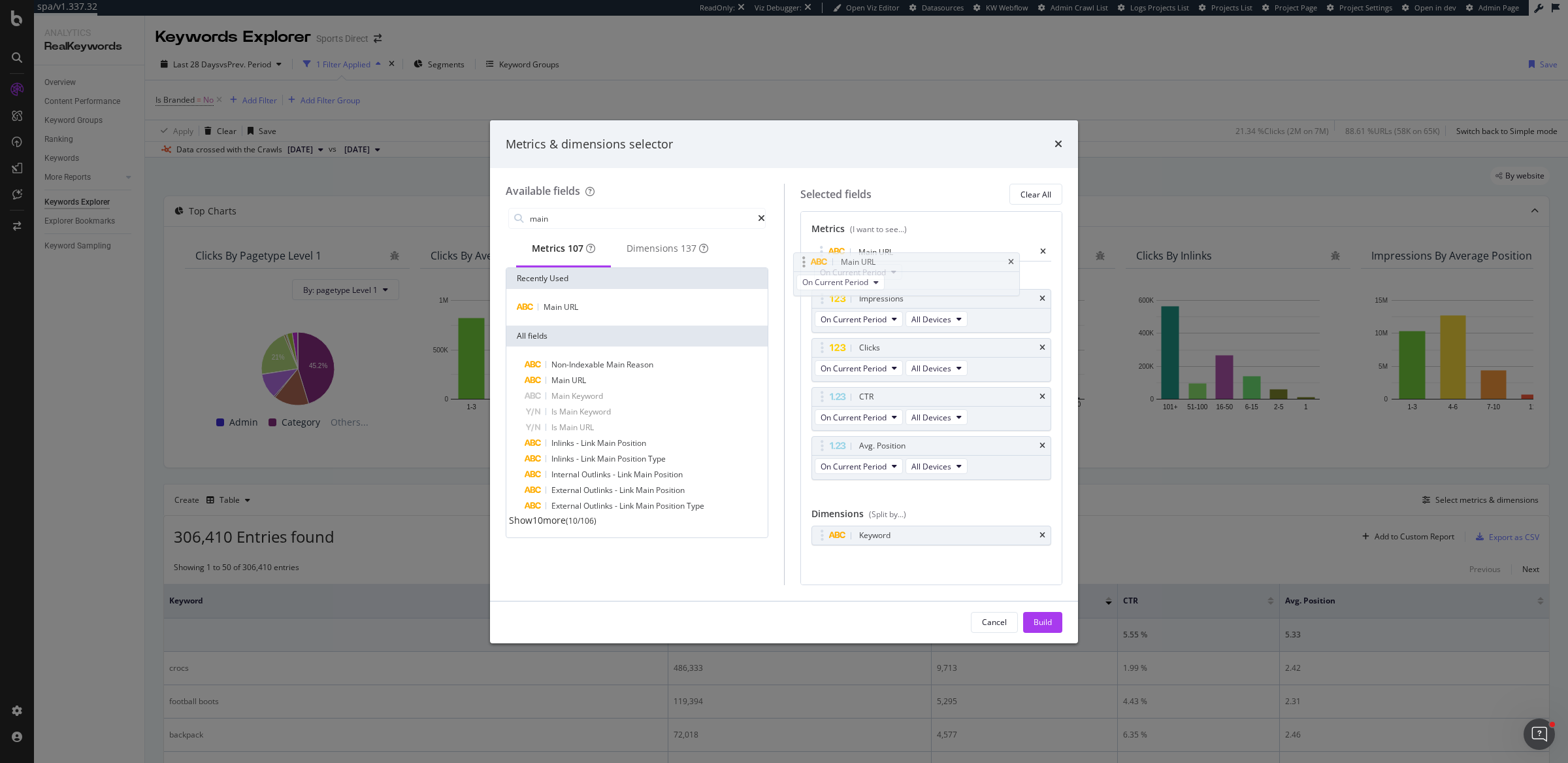
drag, startPoint x: 822, startPoint y: 447, endPoint x: 803, endPoint y: 259, distance: 189.0
click at [803, 259] on body "spa/v1.337.32 ReadOnly: Viz Debugger: Open Viz Editor Datasources KW Webflow Ad…" at bounding box center [784, 382] width 1568 height 763
click at [1041, 620] on div "Build" at bounding box center [1043, 622] width 18 height 11
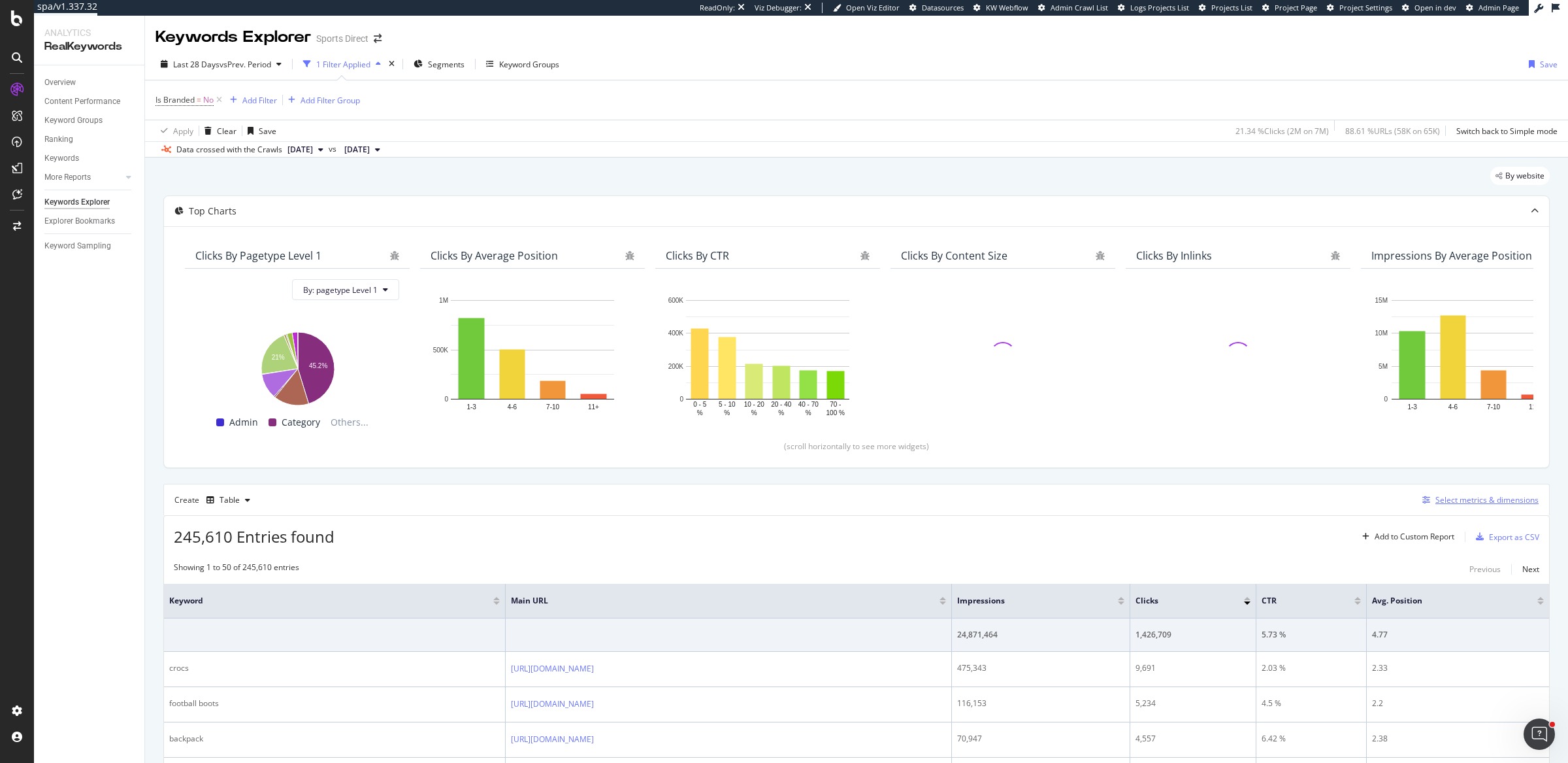
click at [1465, 500] on div "Select metrics & dimensions" at bounding box center [1487, 499] width 103 height 11
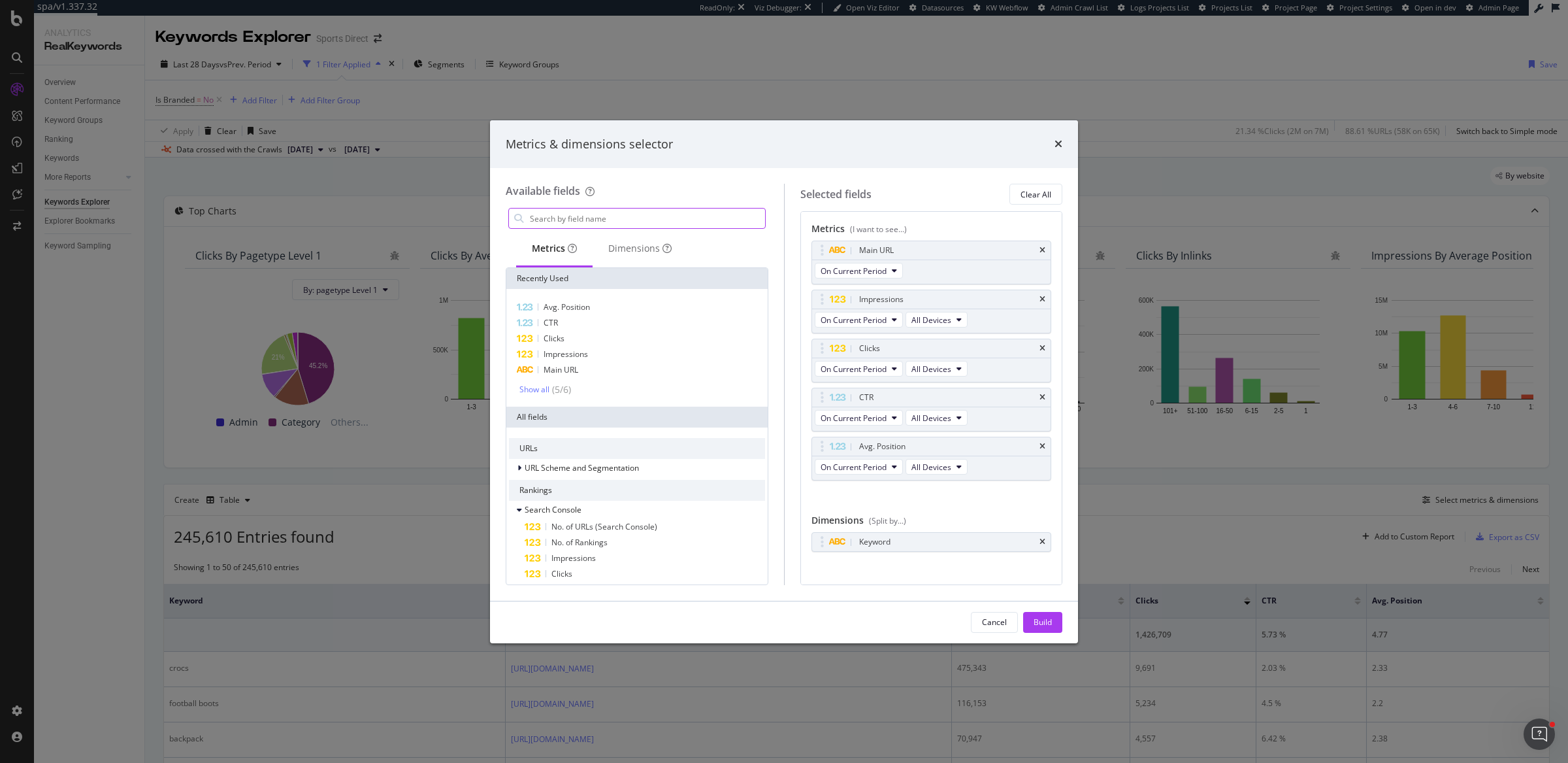
click at [679, 223] on input "modal" at bounding box center [647, 218] width 237 height 20
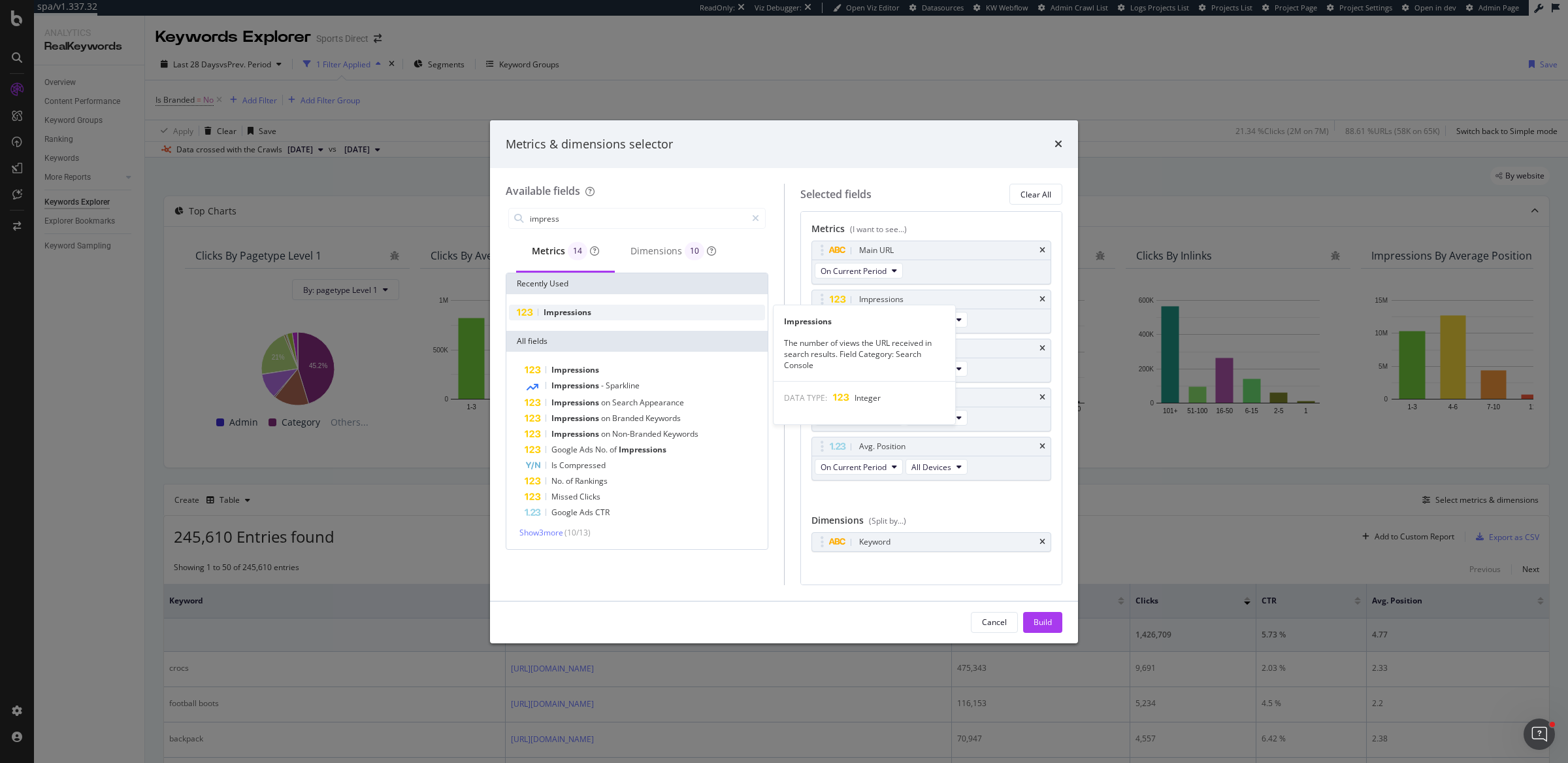
type input "impress"
click at [613, 316] on div "Impressions" at bounding box center [637, 312] width 256 height 16
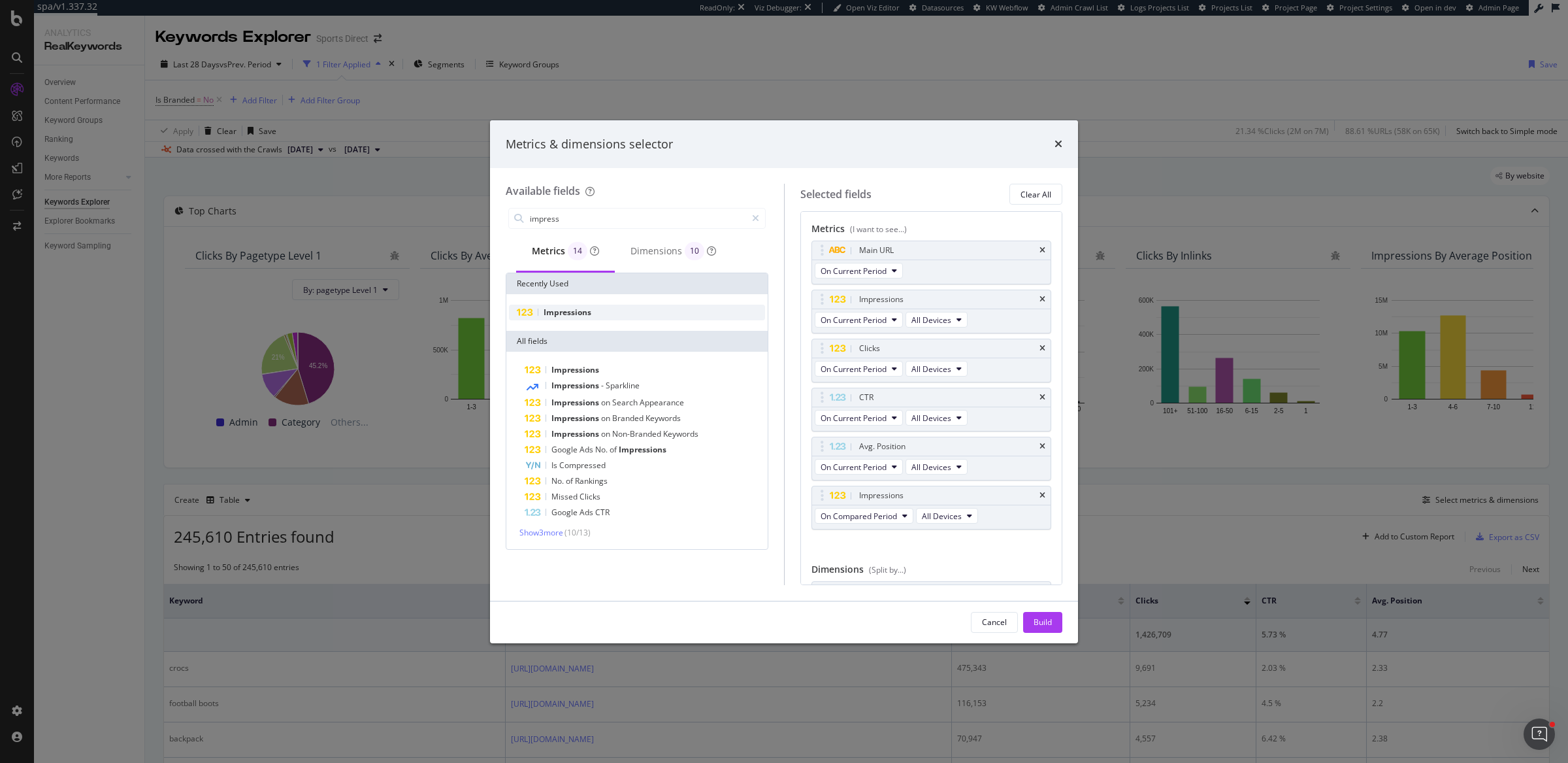
click at [613, 316] on div "Impressions" at bounding box center [637, 312] width 256 height 16
drag, startPoint x: 817, startPoint y: 489, endPoint x: 834, endPoint y: 344, distance: 146.0
click at [834, 344] on body "spa/v1.337.32 ReadOnly: Viz Debugger: Open Viz Editor Datasources KW Webflow Ad…" at bounding box center [784, 382] width 1568 height 763
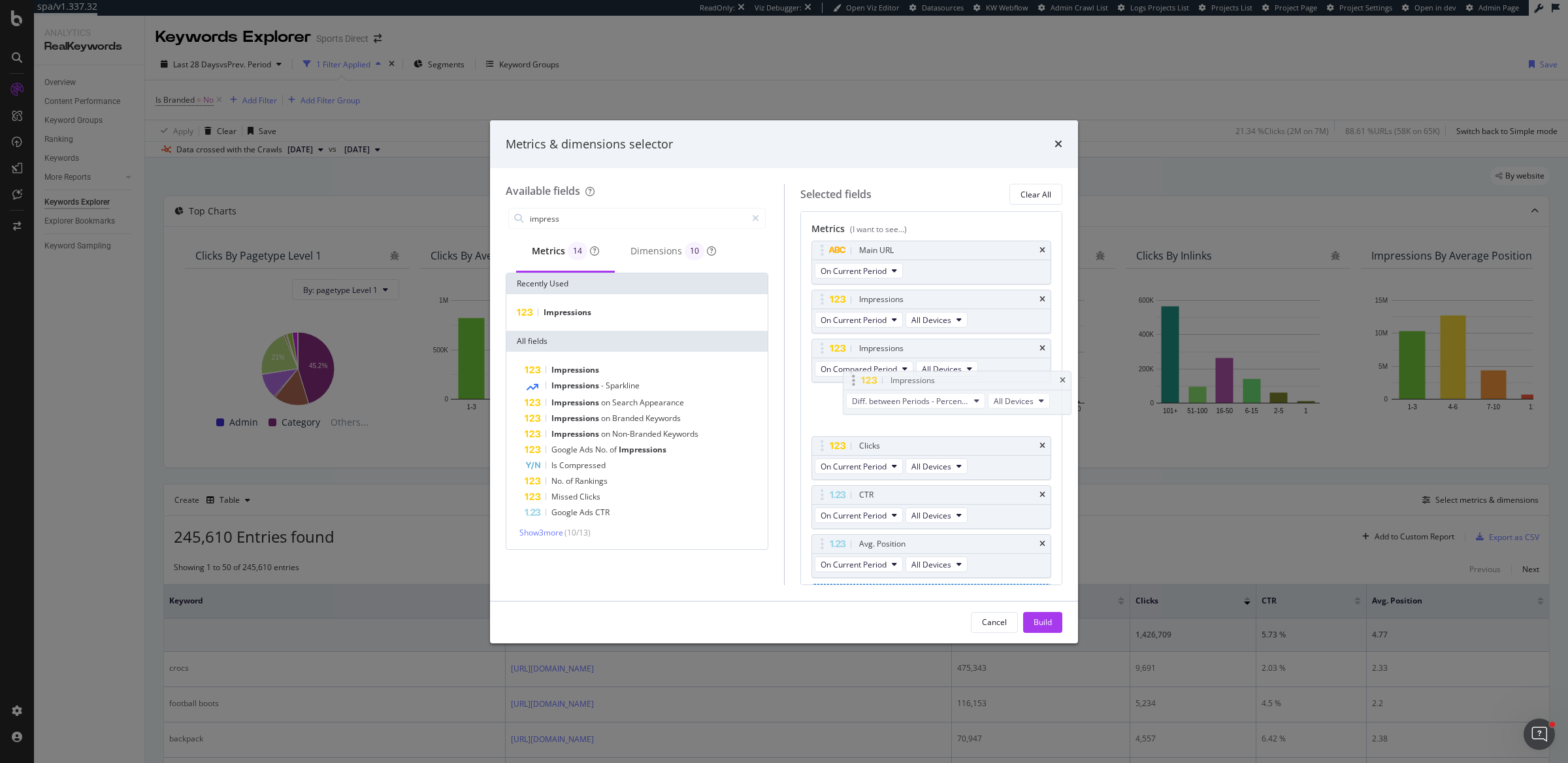
drag, startPoint x: 820, startPoint y: 542, endPoint x: 851, endPoint y: 382, distance: 163.0
click at [851, 382] on body "spa/v1.337.32 ReadOnly: Viz Debugger: Open Viz Editor Datasources KW Webflow Ad…" at bounding box center [784, 382] width 1568 height 763
click at [1035, 617] on div "Build" at bounding box center [1043, 622] width 18 height 11
